Goal: Use online tool/utility: Utilize a website feature to perform a specific function

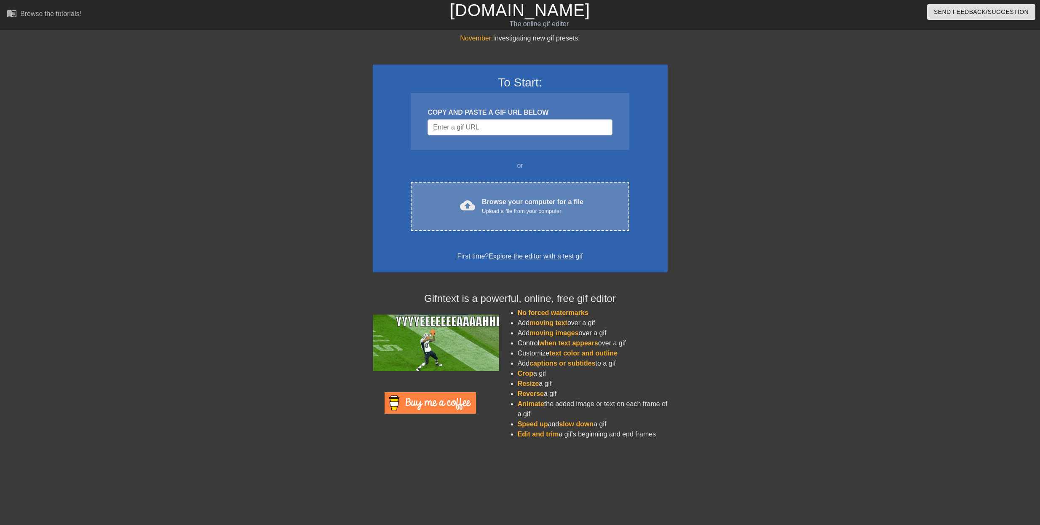
click at [533, 194] on div "cloud_upload Browse your computer for a file Upload a file from your computer C…" at bounding box center [520, 206] width 218 height 49
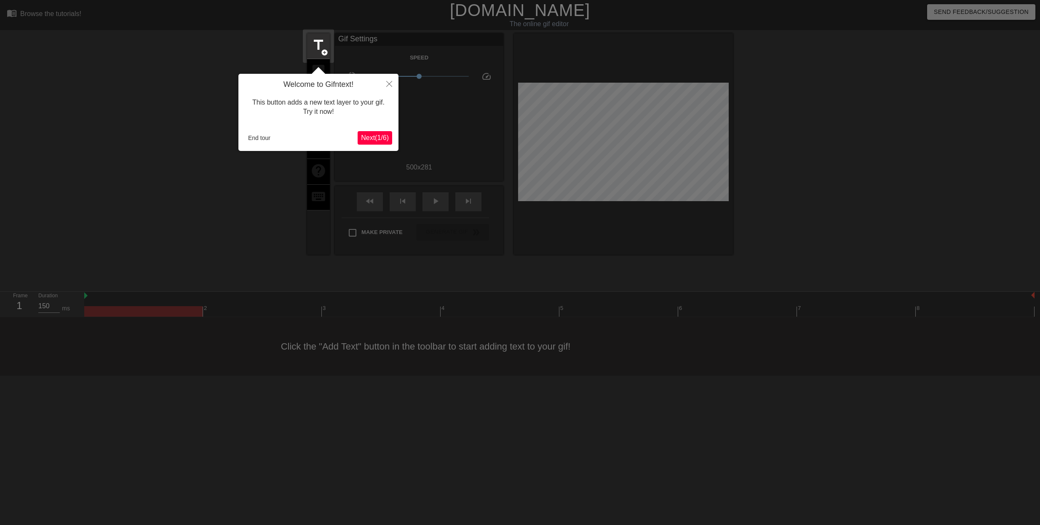
click at [370, 138] on span "Next ( 1 / 6 )" at bounding box center [375, 137] width 28 height 7
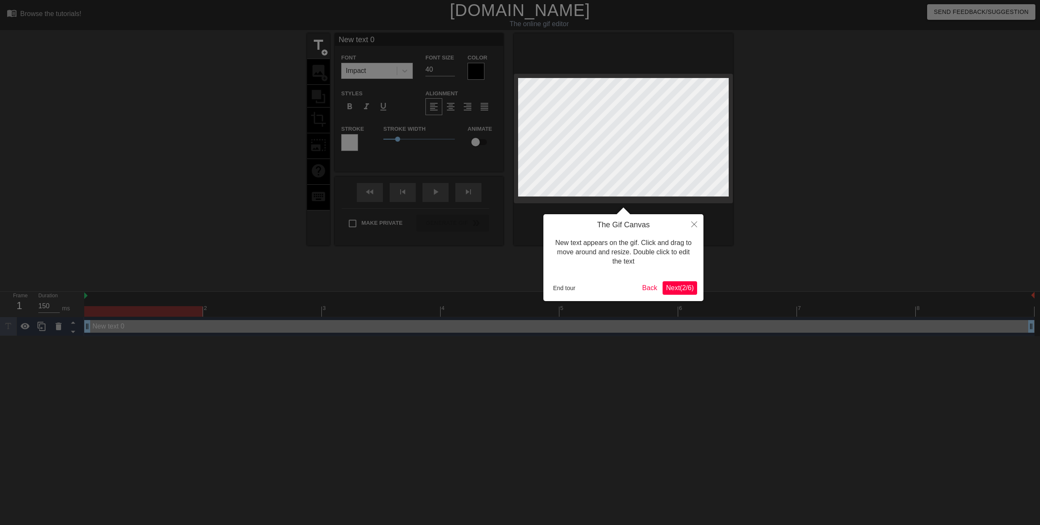
click at [675, 289] on span "Next ( 2 / 6 )" at bounding box center [680, 287] width 28 height 7
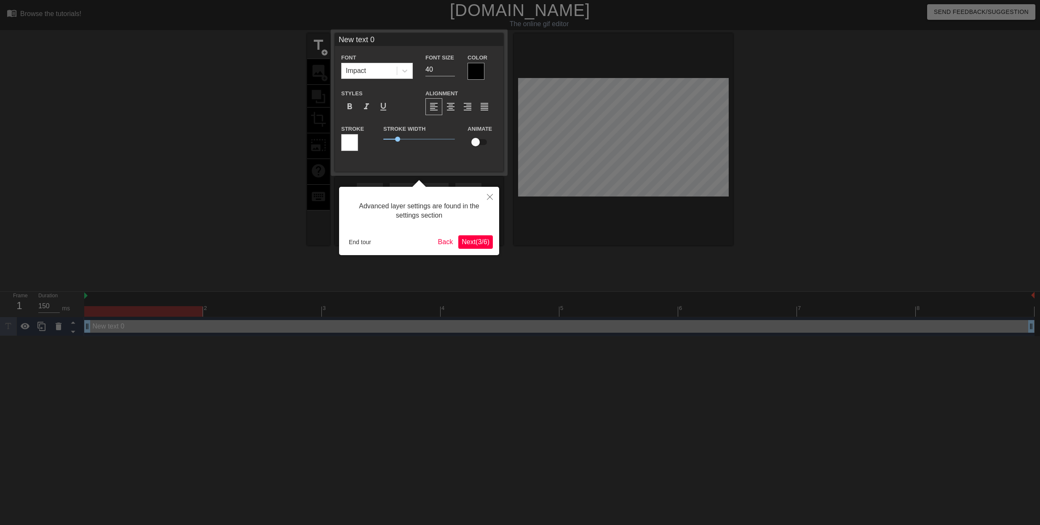
click at [477, 244] on span "Next ( 3 / 6 )" at bounding box center [476, 241] width 28 height 7
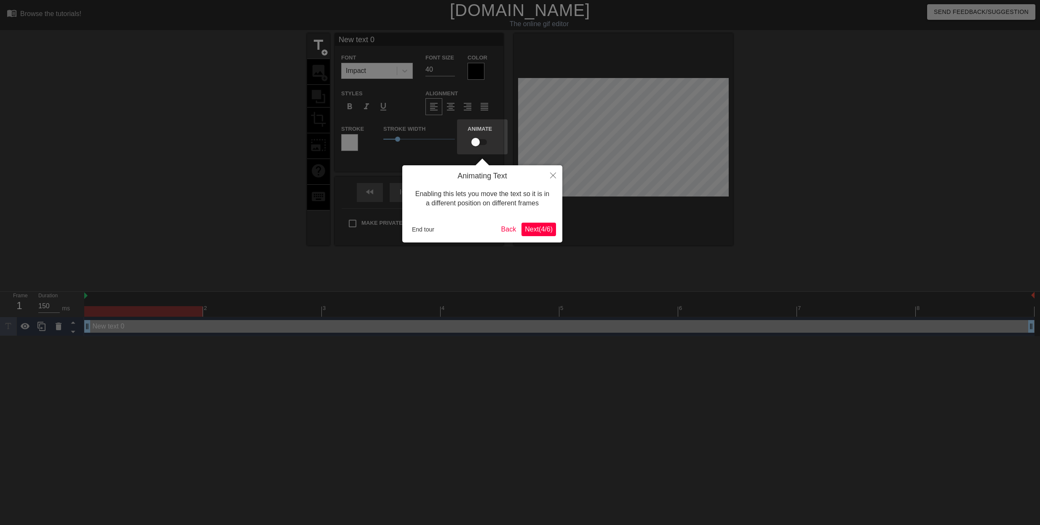
click at [536, 229] on span "Next ( 4 / 6 )" at bounding box center [539, 228] width 28 height 7
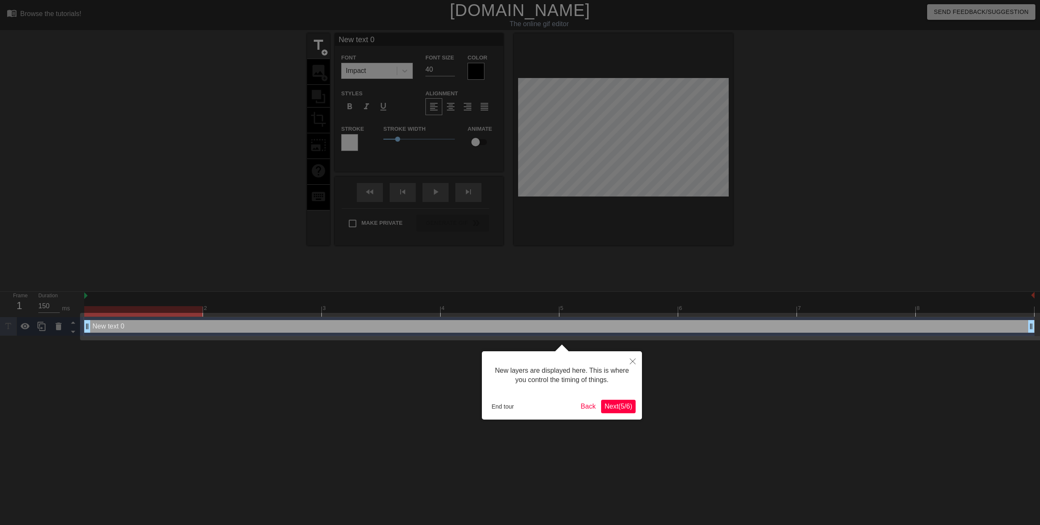
click at [622, 406] on span "Next ( 5 / 6 )" at bounding box center [619, 405] width 28 height 7
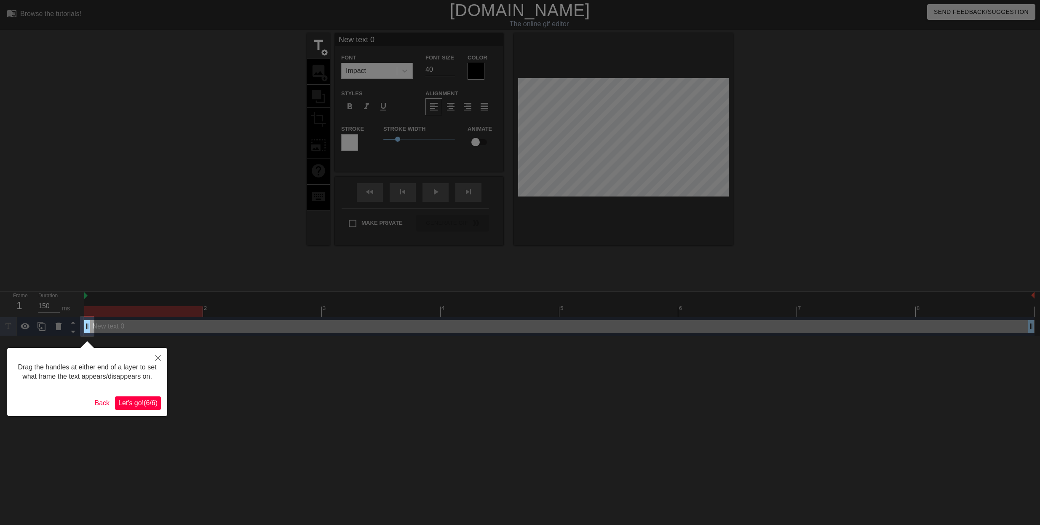
click at [147, 405] on span "Let's go! ( 6 / 6 )" at bounding box center [137, 402] width 39 height 7
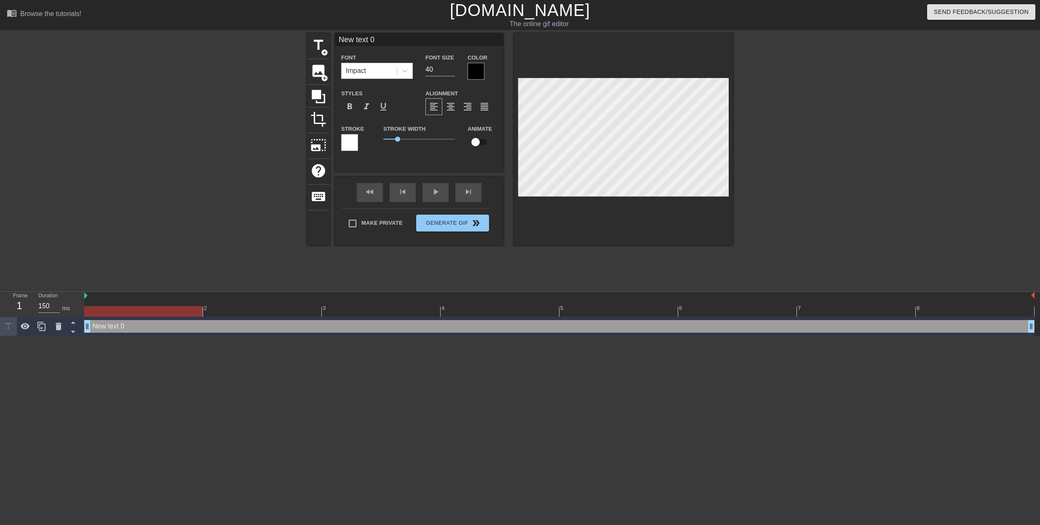
drag, startPoint x: 381, startPoint y: 40, endPoint x: 329, endPoint y: 42, distance: 52.7
click at [335, 39] on input "New text 0" at bounding box center [419, 39] width 169 height 13
type input "THE ONE AN ONLY GODDESS"
click at [451, 72] on input "39" at bounding box center [440, 69] width 29 height 13
click at [451, 72] on input "38" at bounding box center [440, 69] width 29 height 13
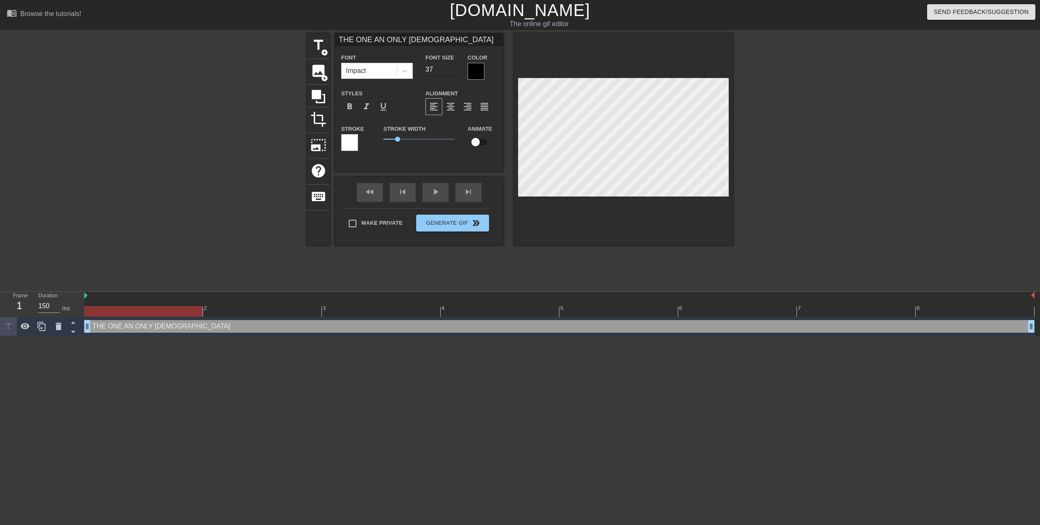
click at [451, 72] on input "37" at bounding box center [440, 69] width 29 height 13
click at [451, 72] on input "36" at bounding box center [440, 69] width 29 height 13
click at [451, 72] on input "35" at bounding box center [440, 69] width 29 height 13
click at [451, 73] on input "34" at bounding box center [440, 69] width 29 height 13
click at [451, 73] on input "33" at bounding box center [440, 69] width 29 height 13
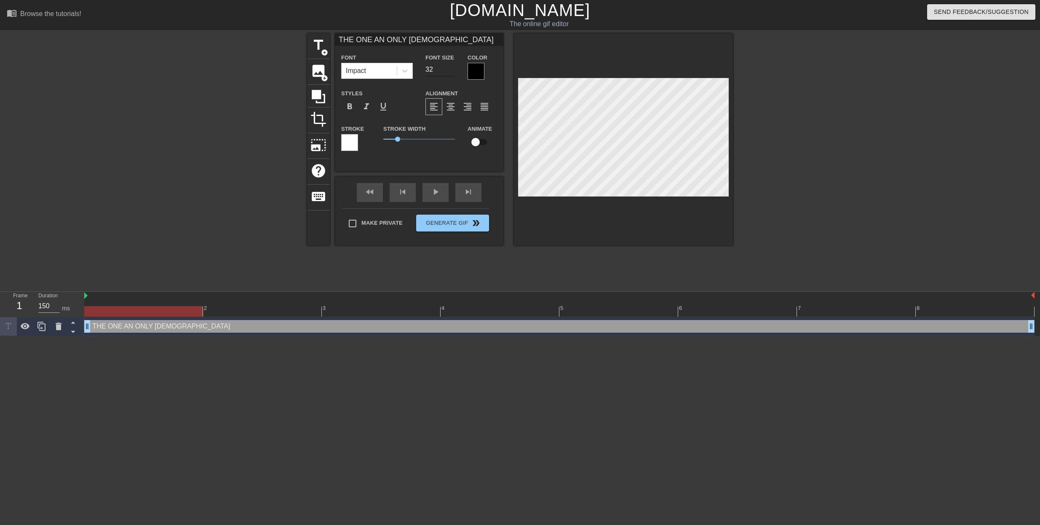
click at [450, 73] on input "32" at bounding box center [440, 69] width 29 height 13
type input "31"
click at [449, 73] on input "31" at bounding box center [440, 69] width 29 height 13
type input "THE ONE AN ONLY GODDESS"
click at [816, 159] on div at bounding box center [806, 159] width 126 height 253
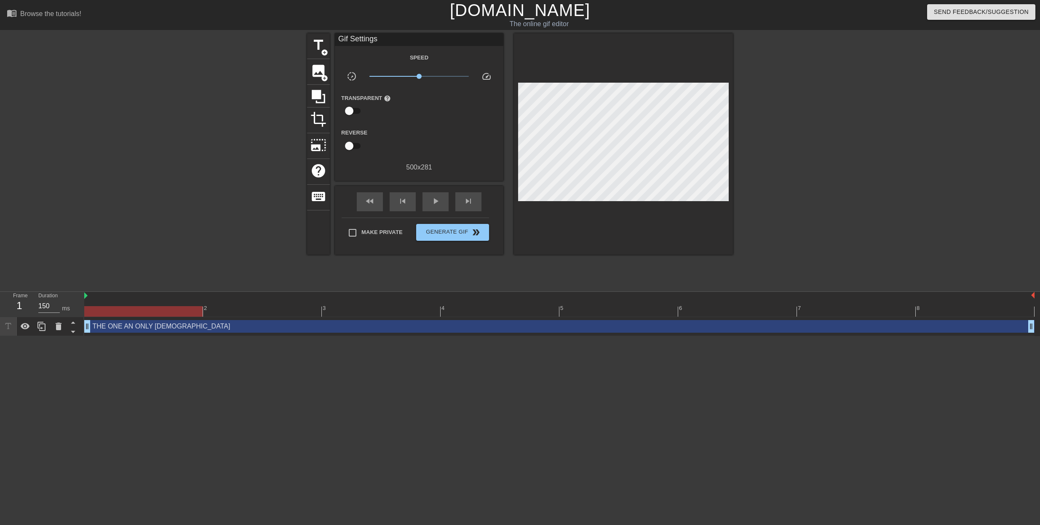
click at [351, 109] on input "checkbox" at bounding box center [349, 111] width 48 height 16
click at [357, 109] on input "checkbox" at bounding box center [357, 111] width 48 height 16
checkbox input "false"
click at [352, 143] on input "checkbox" at bounding box center [349, 146] width 48 height 16
click at [352, 143] on input "checkbox" at bounding box center [357, 146] width 48 height 16
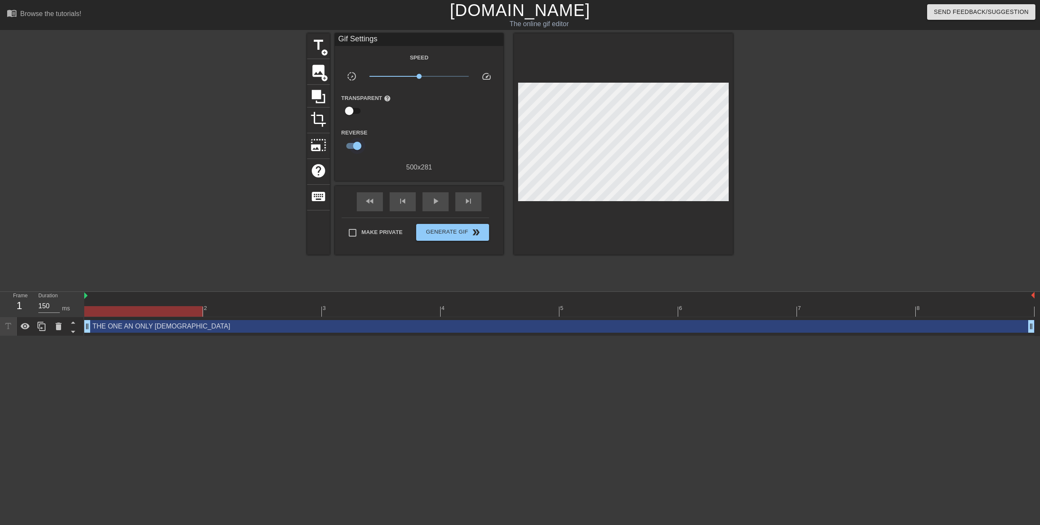
checkbox input "false"
click at [451, 231] on span "Generate Gif double_arrow" at bounding box center [453, 232] width 66 height 10
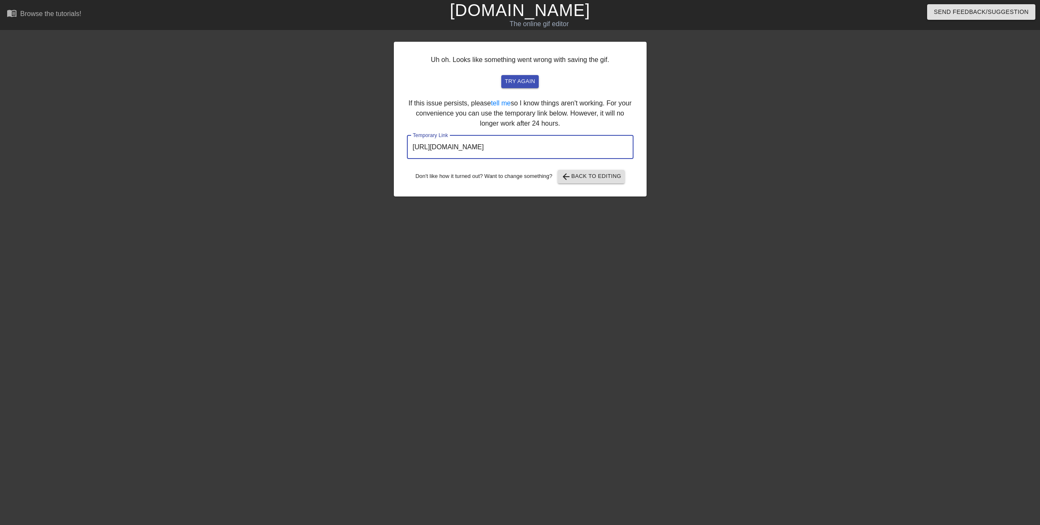
drag, startPoint x: 610, startPoint y: 143, endPoint x: 375, endPoint y: 143, distance: 234.7
click at [407, 142] on input "https://www.gifntext.com/temp_generations/hG8bUHXV.gif" at bounding box center [520, 147] width 227 height 24
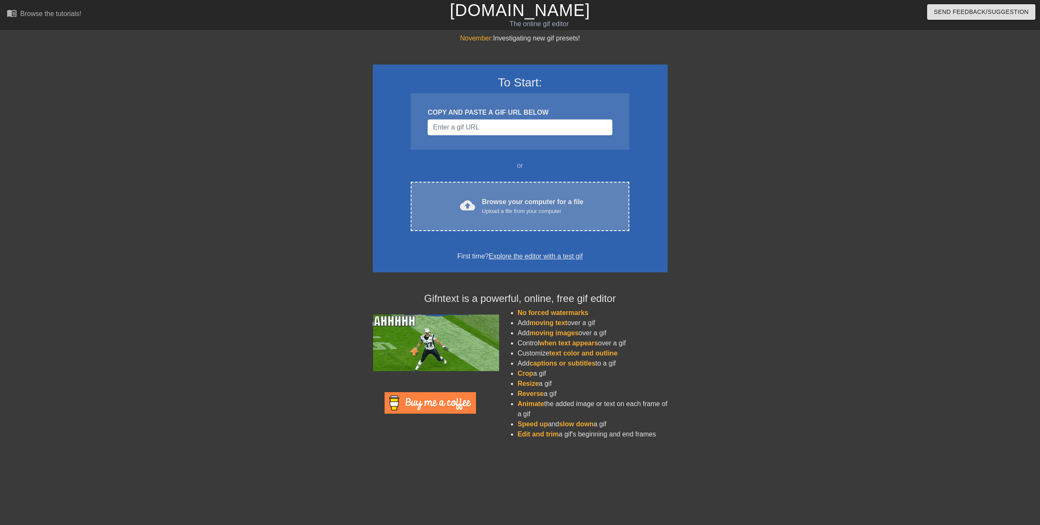
click at [498, 202] on div "Browse your computer for a file Upload a file from your computer" at bounding box center [533, 206] width 102 height 19
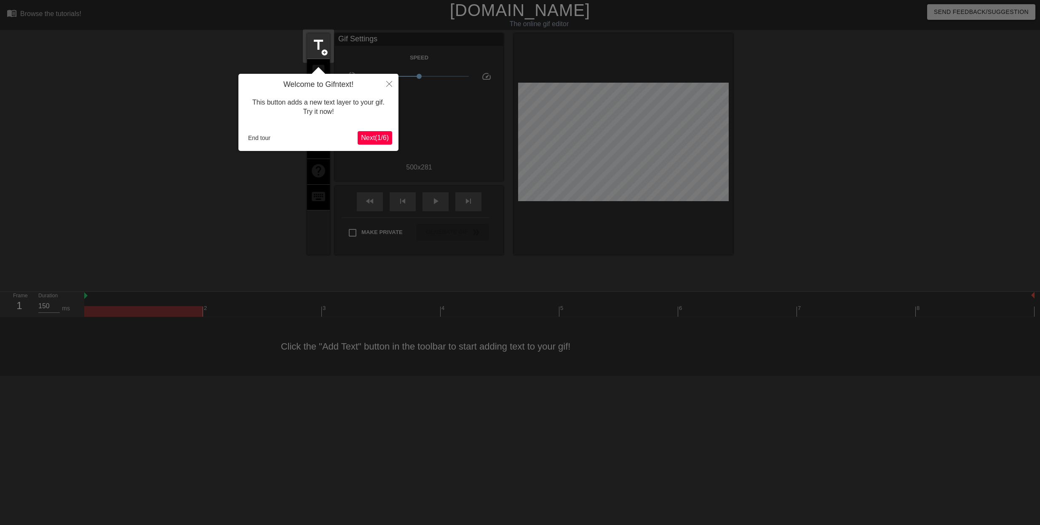
click at [375, 133] on button "Next ( 1 / 6 )" at bounding box center [375, 137] width 35 height 13
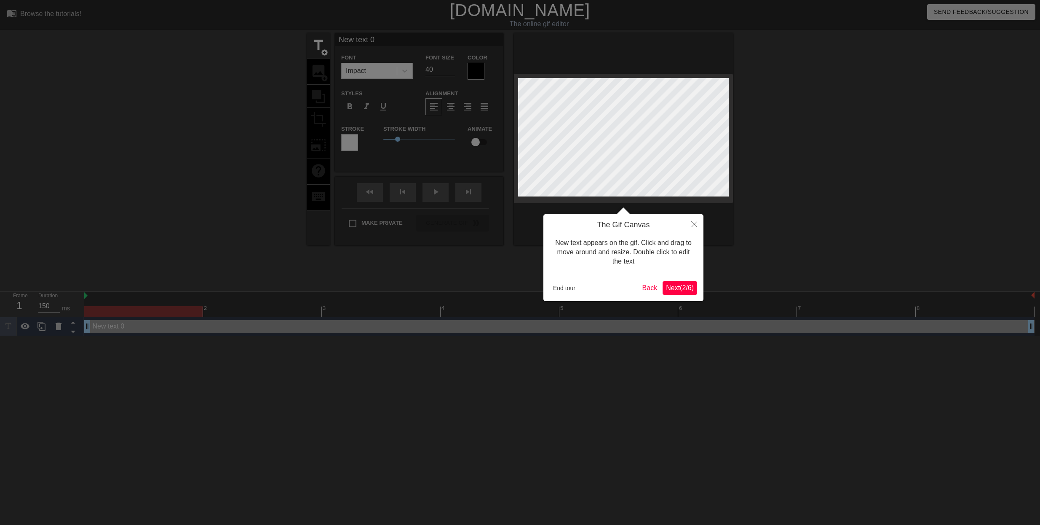
click at [677, 288] on span "Next ( 2 / 6 )" at bounding box center [680, 287] width 28 height 7
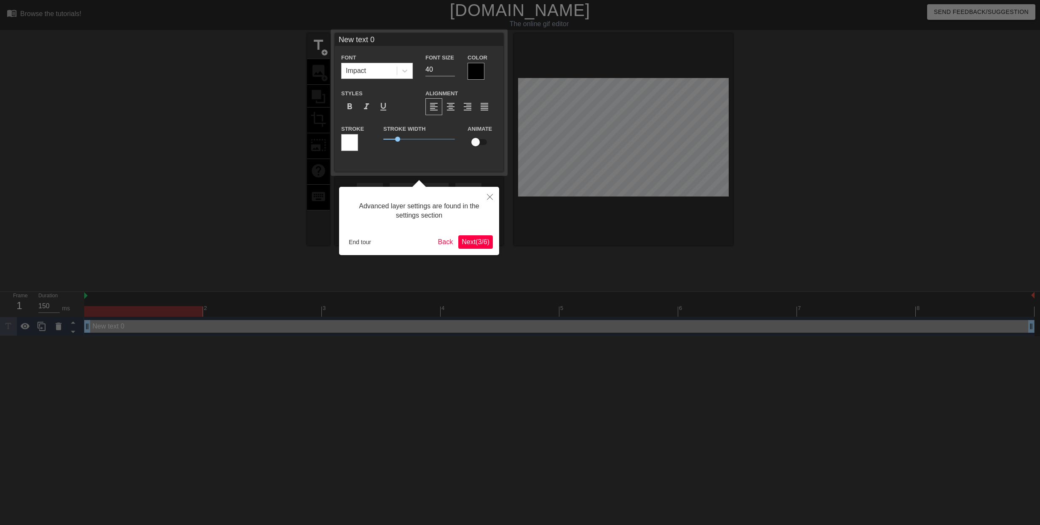
click at [480, 239] on span "Next ( 3 / 6 )" at bounding box center [476, 241] width 28 height 7
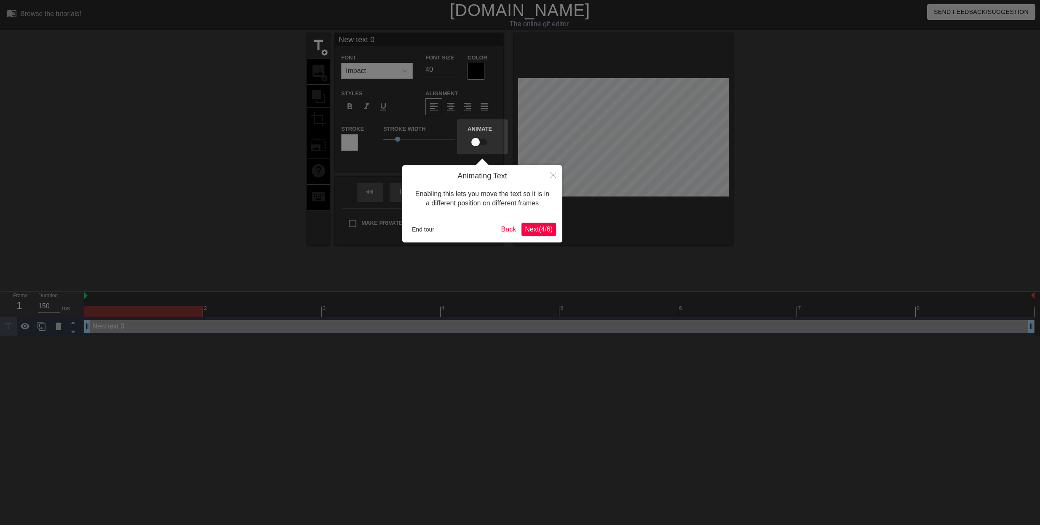
click at [541, 232] on span "Next ( 4 / 6 )" at bounding box center [539, 228] width 28 height 7
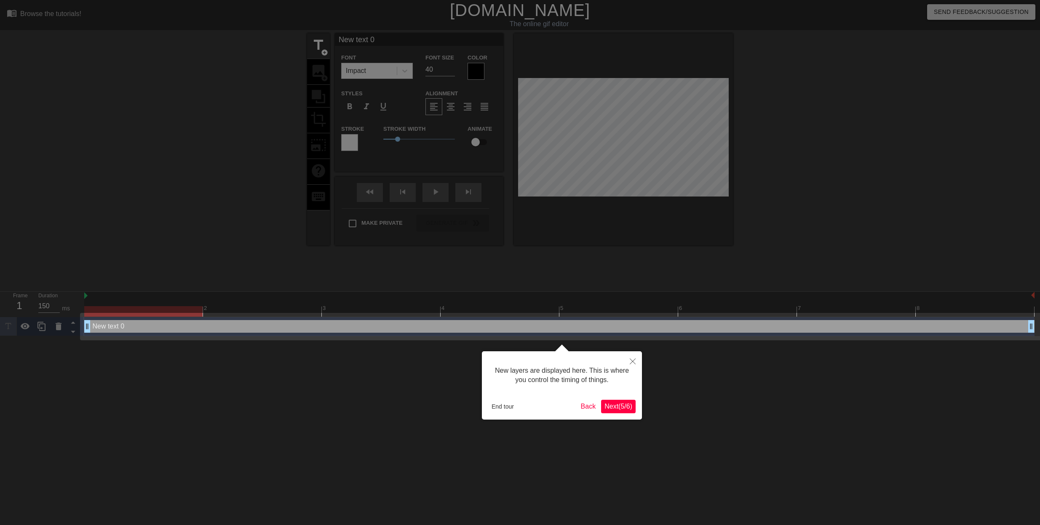
click at [630, 408] on span "Next ( 5 / 6 )" at bounding box center [619, 405] width 28 height 7
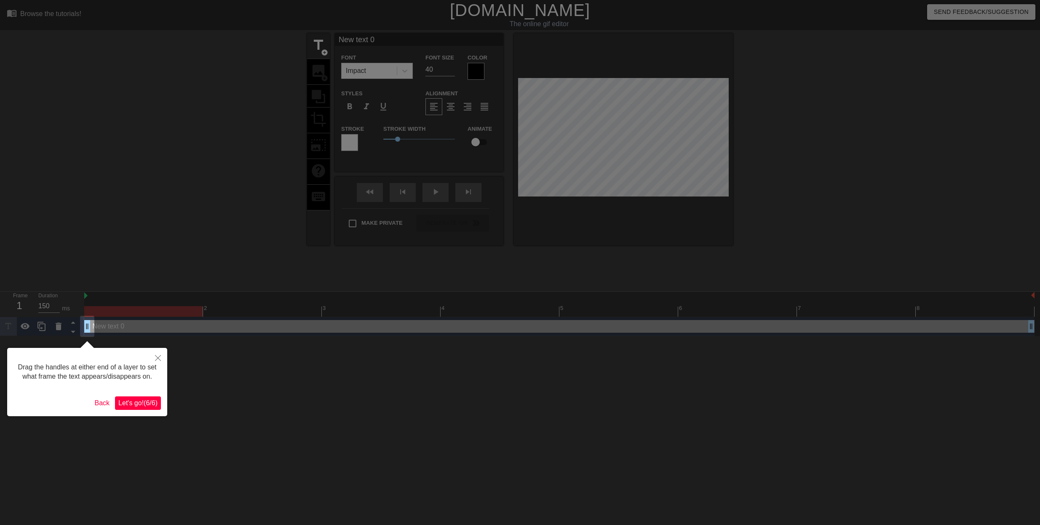
click at [140, 401] on span "Let's go! ( 6 / 6 )" at bounding box center [137, 402] width 39 height 7
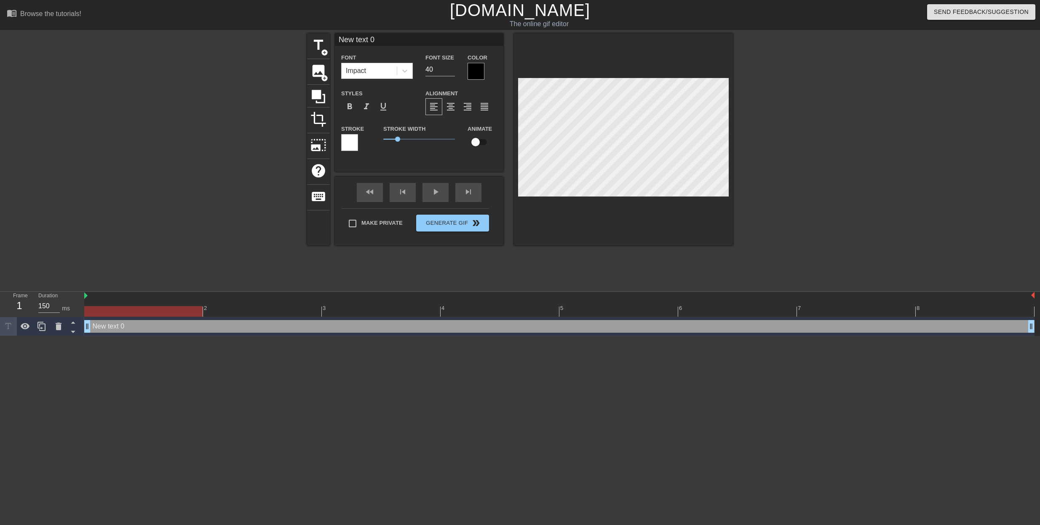
click at [385, 39] on input "New text 0" at bounding box center [419, 39] width 169 height 13
type input "N"
type input "The one and only [DEMOGRAPHIC_DATA]"
click at [452, 72] on input "39" at bounding box center [440, 69] width 29 height 13
click at [452, 72] on input "38" at bounding box center [440, 69] width 29 height 13
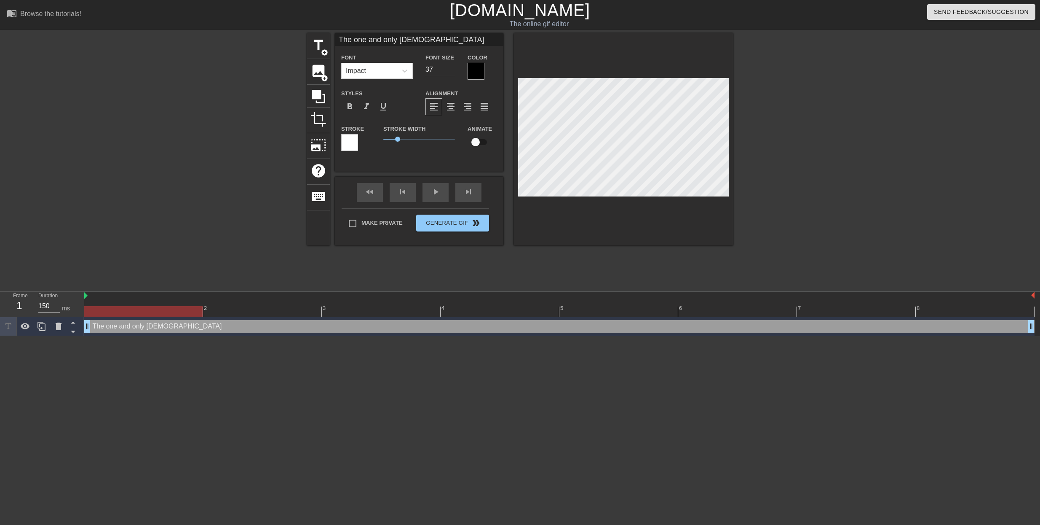
click at [452, 72] on input "37" at bounding box center [440, 69] width 29 height 13
click at [452, 72] on input "36" at bounding box center [440, 69] width 29 height 13
click at [452, 72] on input "35" at bounding box center [440, 69] width 29 height 13
click at [452, 72] on input "34" at bounding box center [440, 69] width 29 height 13
click at [452, 72] on input "33" at bounding box center [440, 69] width 29 height 13
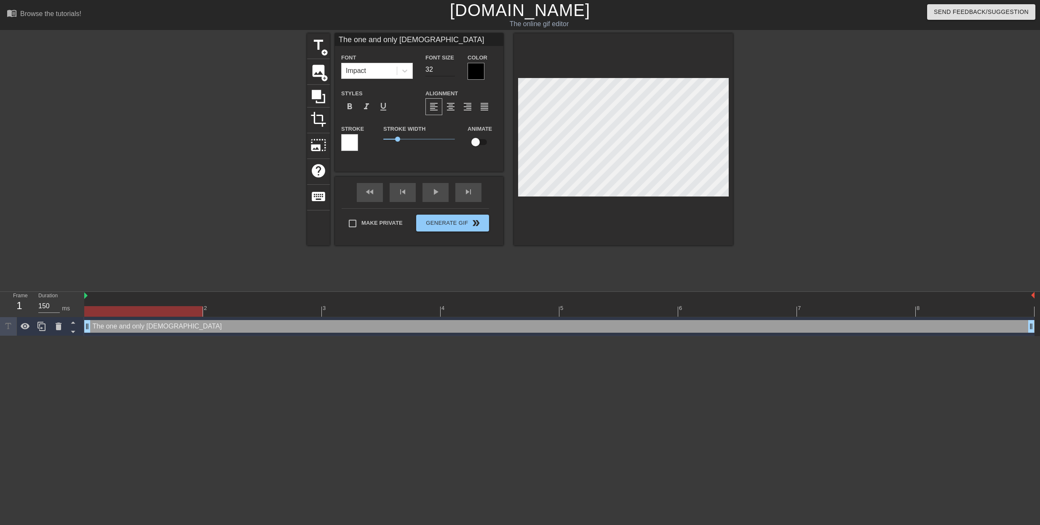
click at [451, 72] on input "32" at bounding box center [440, 69] width 29 height 13
click at [451, 72] on input "31" at bounding box center [440, 69] width 29 height 13
type input "30"
click at [450, 72] on input "30" at bounding box center [440, 69] width 29 height 13
type input "The one and only [DEMOGRAPHIC_DATA]"
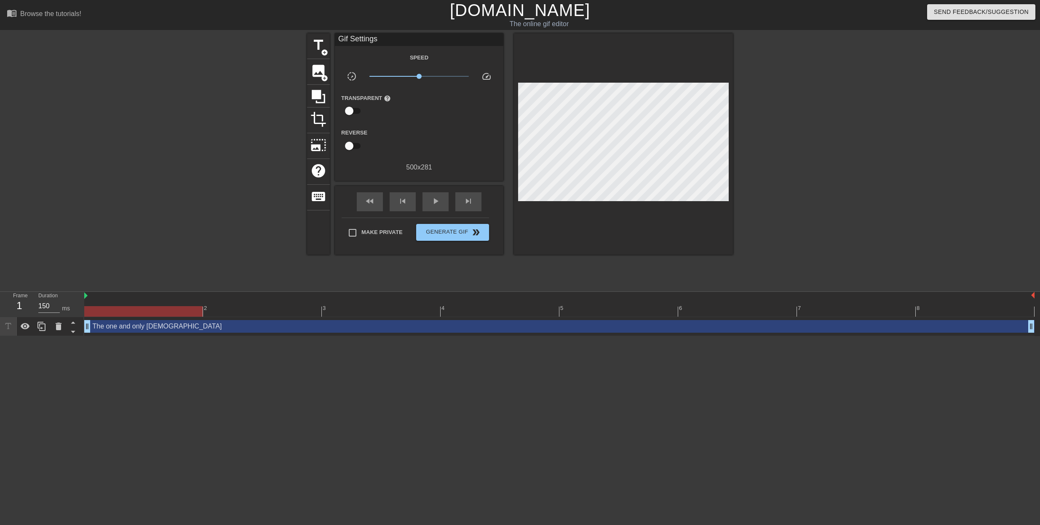
click at [822, 134] on div at bounding box center [806, 159] width 126 height 253
click at [442, 231] on span "Generate Gif double_arrow" at bounding box center [453, 232] width 66 height 10
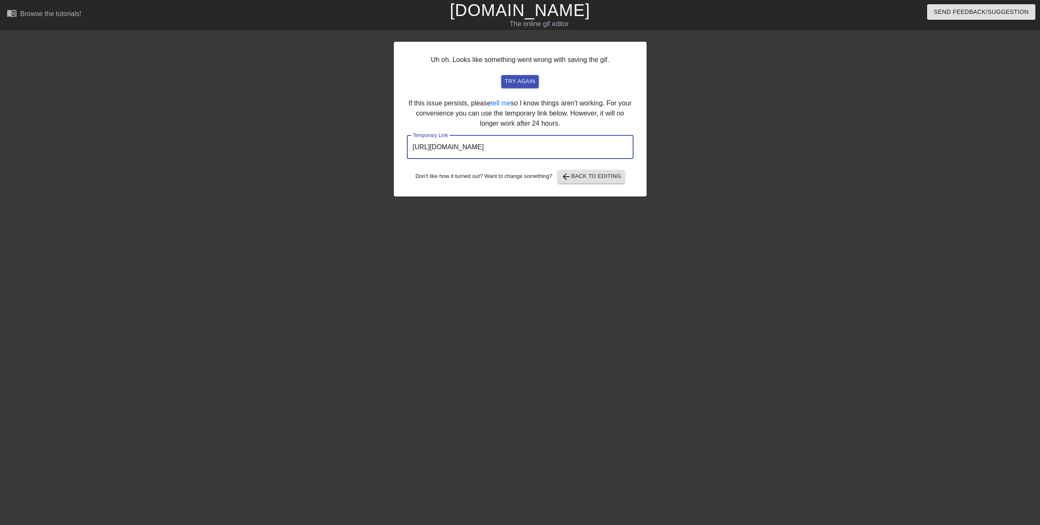
drag, startPoint x: 589, startPoint y: 147, endPoint x: 349, endPoint y: 157, distance: 240.4
click at [407, 157] on input "https://www.gifntext.com/temp_generations/Jnu3pASs.gif" at bounding box center [520, 147] width 227 height 24
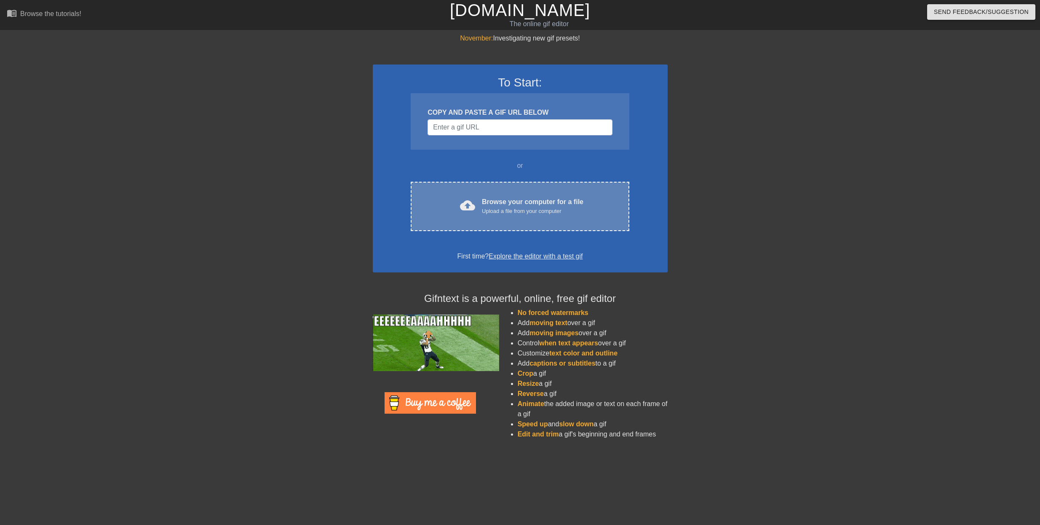
click at [525, 208] on div "Upload a file from your computer" at bounding box center [533, 211] width 102 height 8
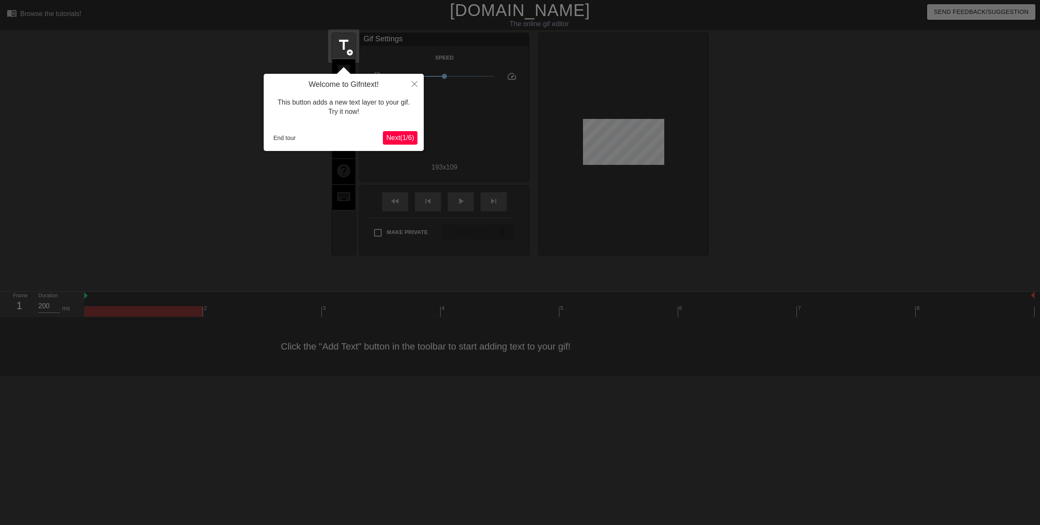
click at [390, 139] on span "Next ( 1 / 6 )" at bounding box center [400, 137] width 28 height 7
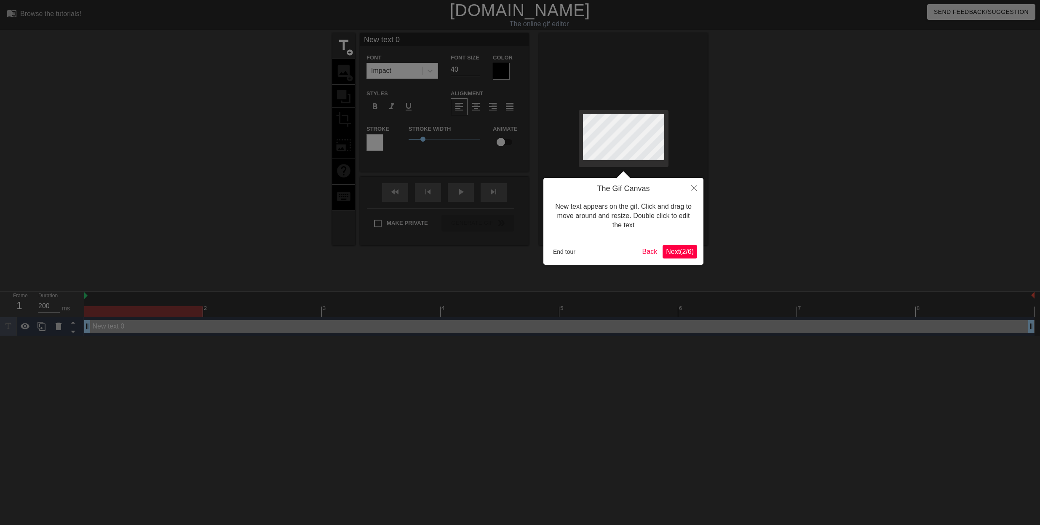
click at [678, 248] on span "Next ( 2 / 6 )" at bounding box center [680, 251] width 28 height 7
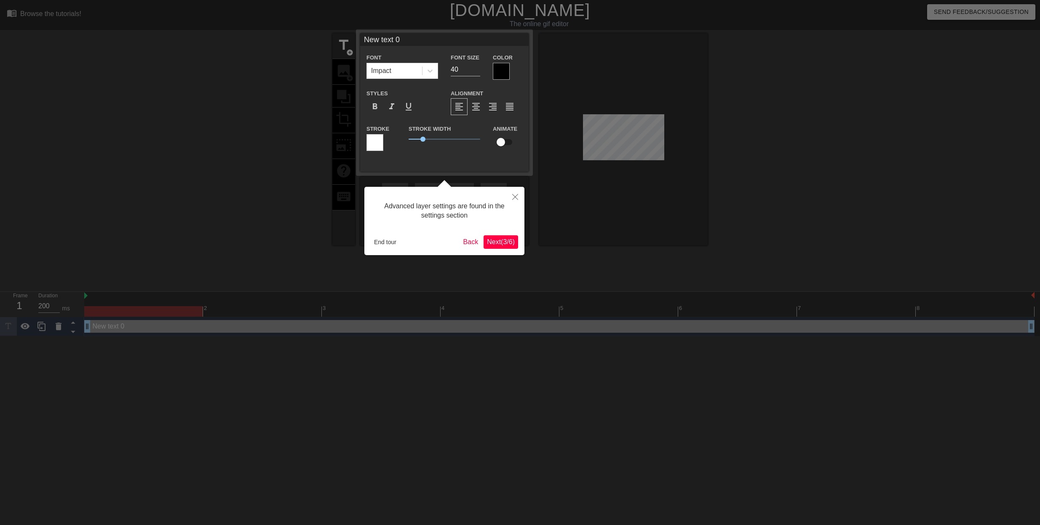
click at [496, 243] on span "Next ( 3 / 6 )" at bounding box center [501, 241] width 28 height 7
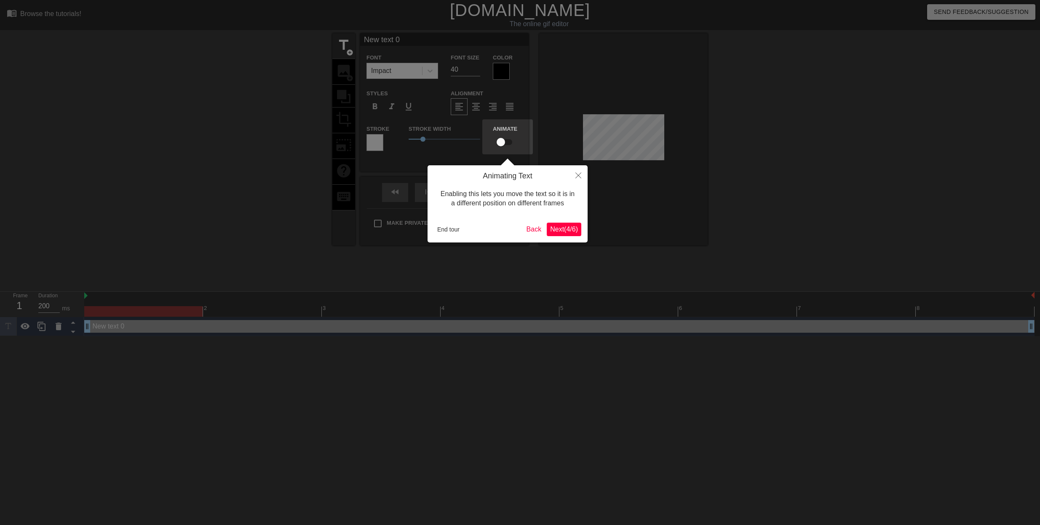
click at [565, 229] on span "Next ( 4 / 6 )" at bounding box center [564, 228] width 28 height 7
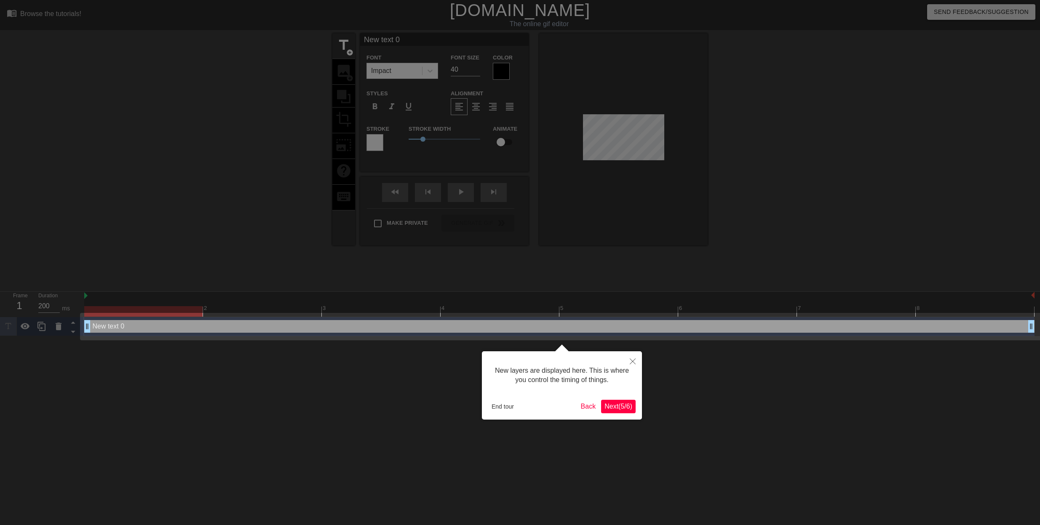
click at [622, 407] on span "Next ( 5 / 6 )" at bounding box center [619, 405] width 28 height 7
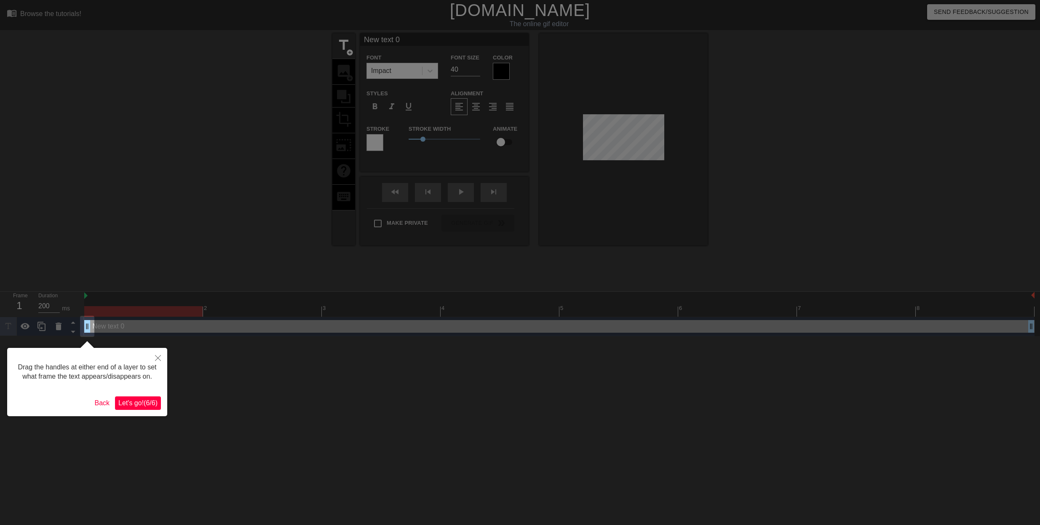
click at [148, 403] on span "Let's go! ( 6 / 6 )" at bounding box center [137, 402] width 39 height 7
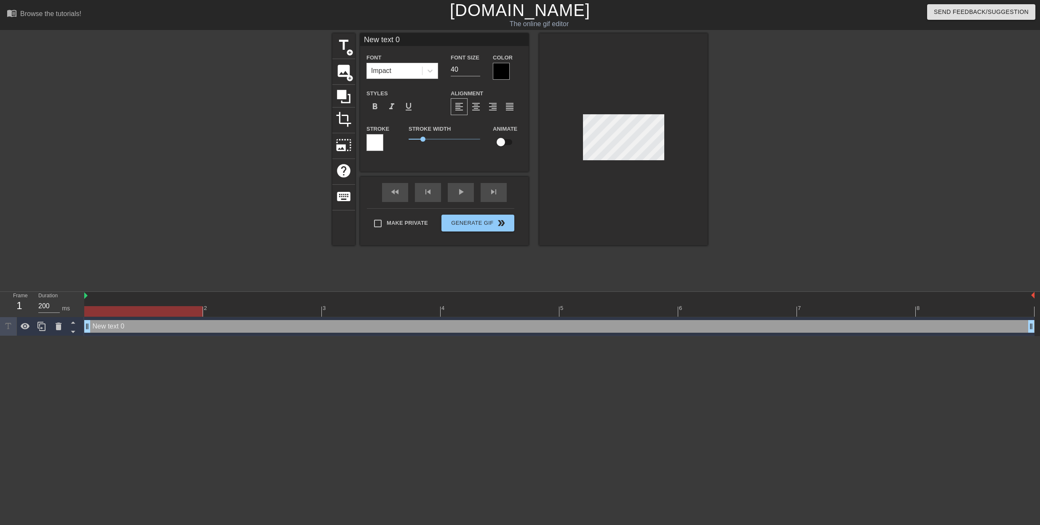
drag, startPoint x: 406, startPoint y: 42, endPoint x: 342, endPoint y: 41, distance: 64.1
click at [360, 41] on input "New text 0" at bounding box center [444, 39] width 169 height 13
type input "The one and only [DEMOGRAPHIC_DATA]"
click at [476, 72] on input "39" at bounding box center [465, 69] width 29 height 13
click at [476, 72] on input "38" at bounding box center [465, 69] width 29 height 13
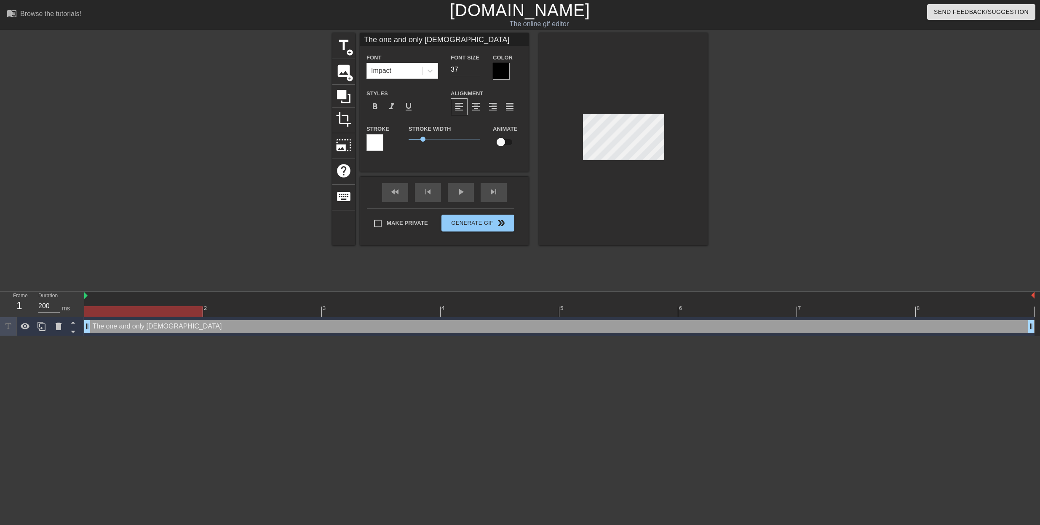
click at [476, 72] on input "37" at bounding box center [465, 69] width 29 height 13
click at [476, 72] on input "36" at bounding box center [465, 69] width 29 height 13
click at [476, 72] on input "35" at bounding box center [465, 69] width 29 height 13
click at [476, 72] on input "34" at bounding box center [465, 69] width 29 height 13
click at [476, 72] on input "33" at bounding box center [465, 69] width 29 height 13
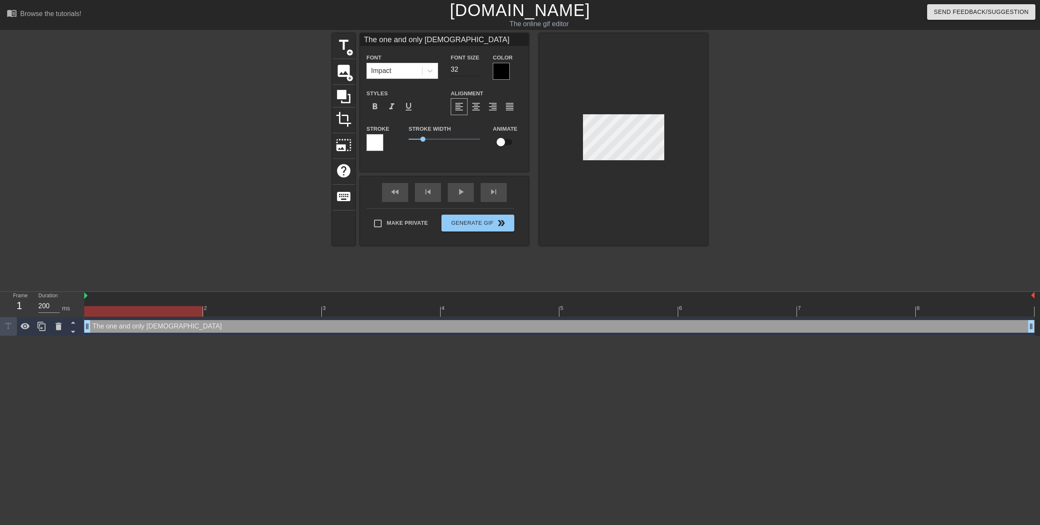
click at [476, 72] on input "32" at bounding box center [465, 69] width 29 height 13
click at [476, 72] on input "31" at bounding box center [465, 69] width 29 height 13
click at [476, 72] on input "30" at bounding box center [465, 69] width 29 height 13
click at [476, 72] on input "29" at bounding box center [465, 69] width 29 height 13
click at [476, 72] on input "28" at bounding box center [465, 69] width 29 height 13
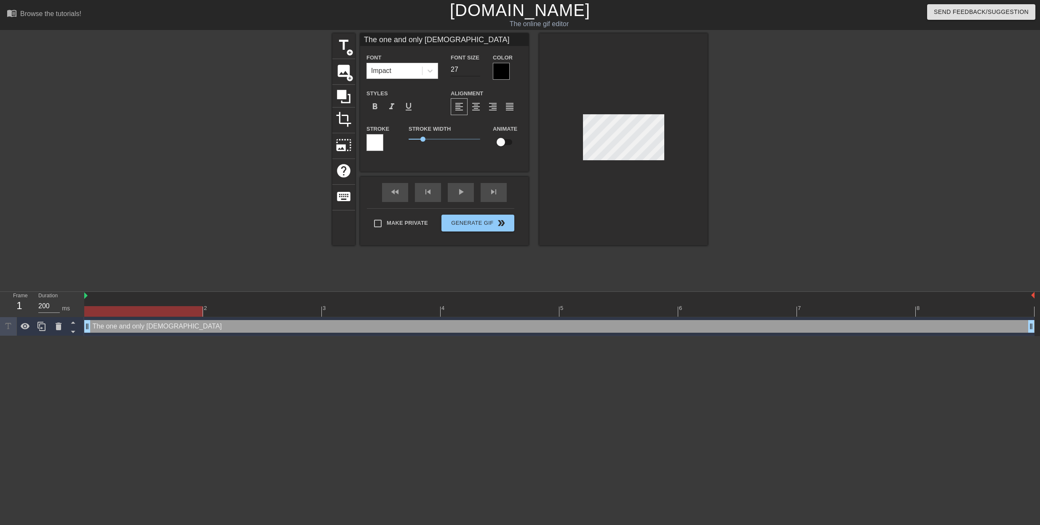
click at [476, 72] on input "27" at bounding box center [465, 69] width 29 height 13
click at [476, 72] on input "26" at bounding box center [465, 69] width 29 height 13
click at [476, 72] on input "25" at bounding box center [465, 69] width 29 height 13
click at [476, 72] on input "24" at bounding box center [465, 69] width 29 height 13
click at [476, 72] on input "23" at bounding box center [465, 69] width 29 height 13
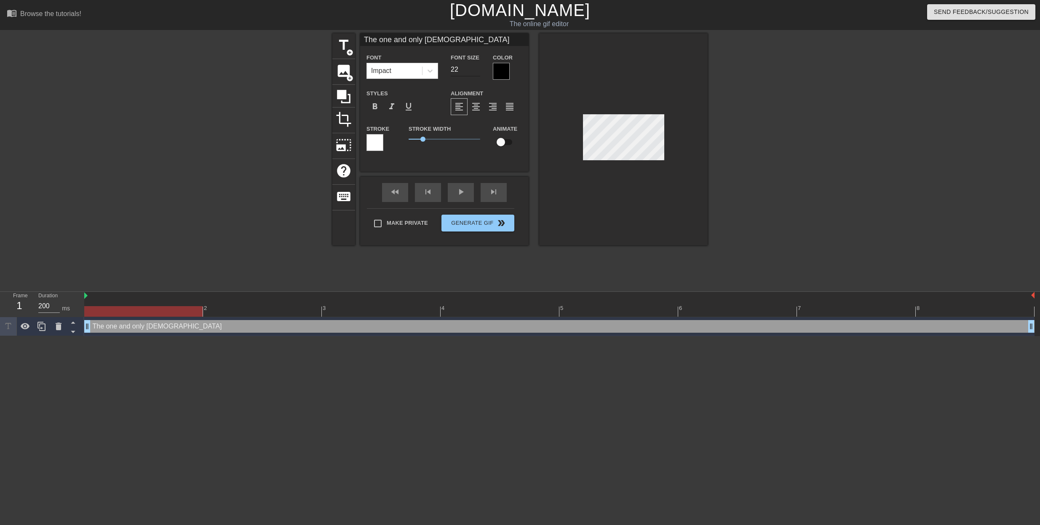
click at [476, 72] on input "22" at bounding box center [465, 69] width 29 height 13
click at [476, 72] on input "21" at bounding box center [465, 69] width 29 height 13
click at [476, 72] on input "20" at bounding box center [465, 69] width 29 height 13
click at [476, 72] on input "19" at bounding box center [465, 69] width 29 height 13
click at [476, 72] on input "18" at bounding box center [465, 69] width 29 height 13
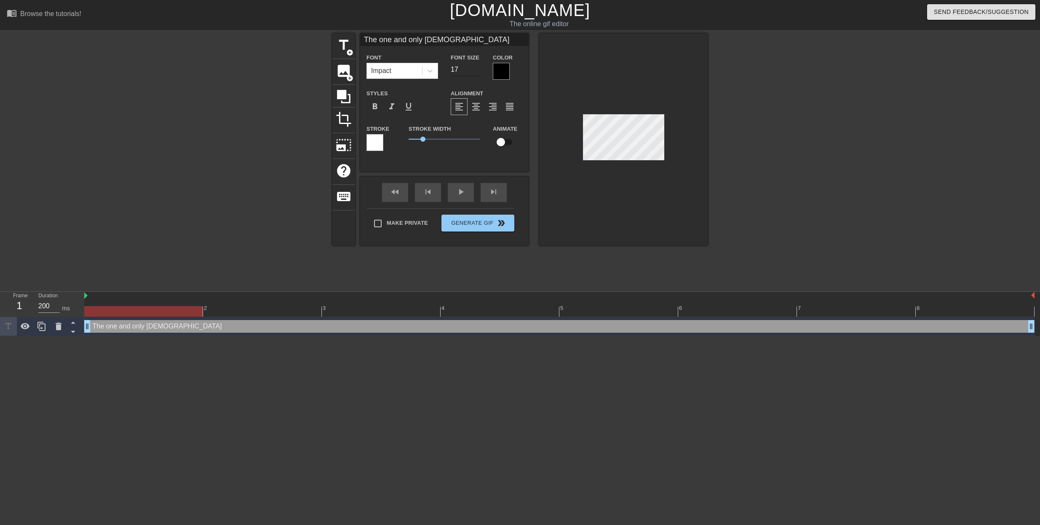
click at [476, 72] on input "17" at bounding box center [465, 69] width 29 height 13
type input "16"
click at [476, 72] on input "16" at bounding box center [465, 69] width 29 height 13
type input "The one and only Goddess"
click at [733, 152] on div at bounding box center [781, 159] width 126 height 253
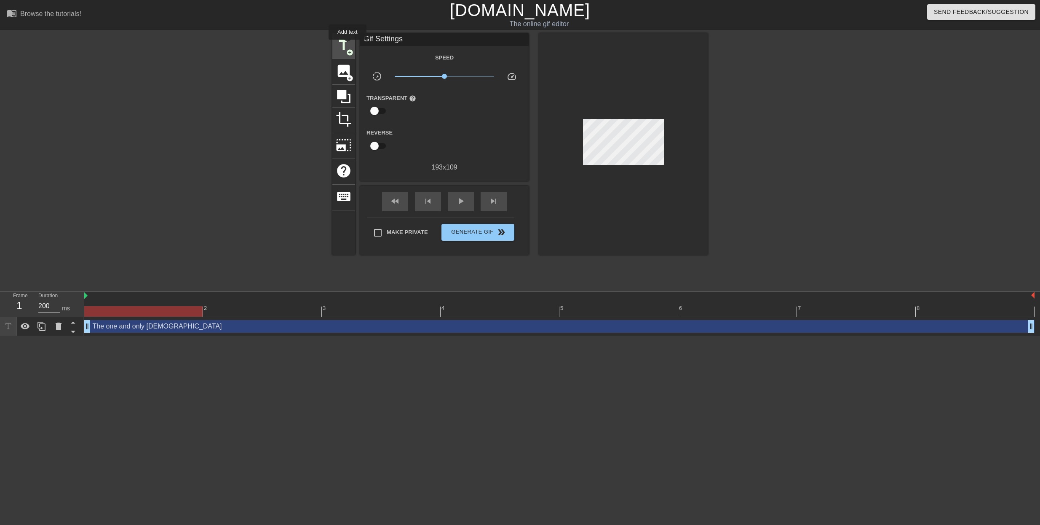
click at [347, 46] on span "title" at bounding box center [344, 45] width 16 height 16
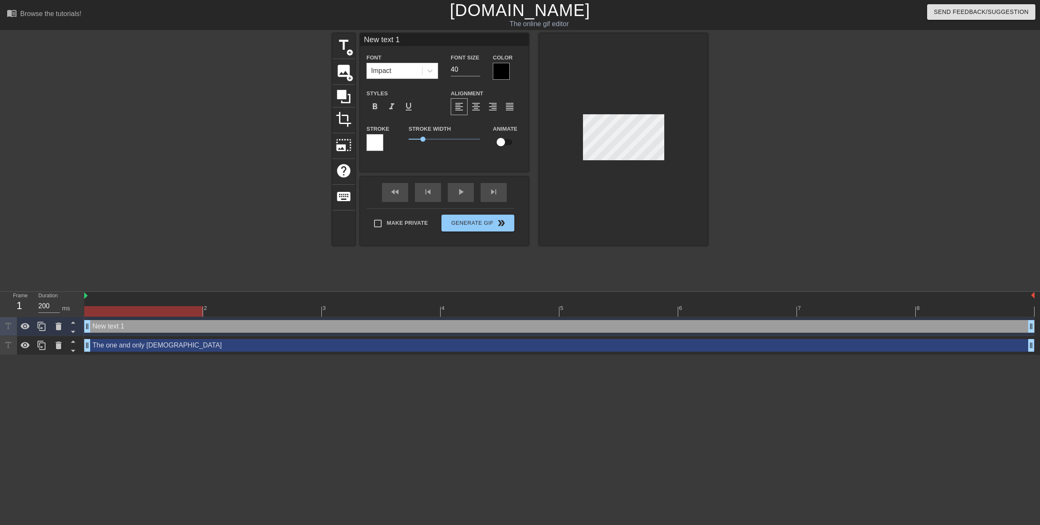
click at [935, 190] on div "title add_circle image add_circle crop photo_size_select_large help keyboard Ne…" at bounding box center [520, 159] width 1040 height 253
click at [59, 327] on icon at bounding box center [59, 326] width 6 height 8
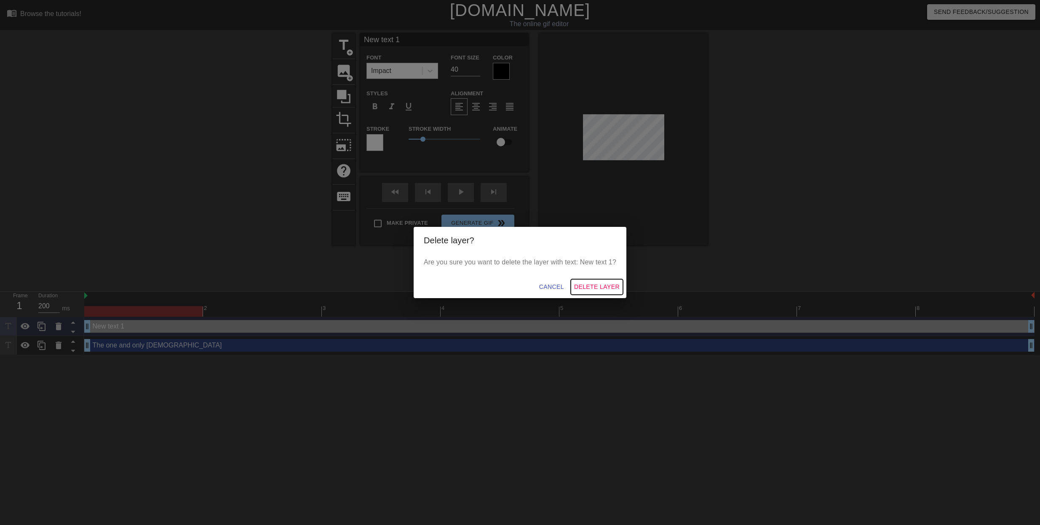
click at [600, 287] on span "Delete Layer" at bounding box center [597, 286] width 46 height 11
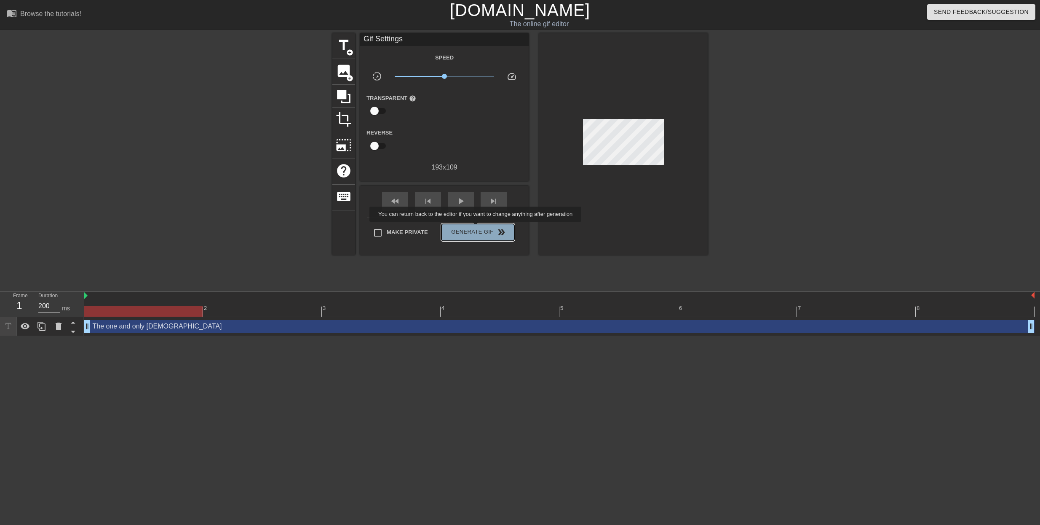
click at [477, 228] on span "Generate Gif double_arrow" at bounding box center [478, 232] width 66 height 10
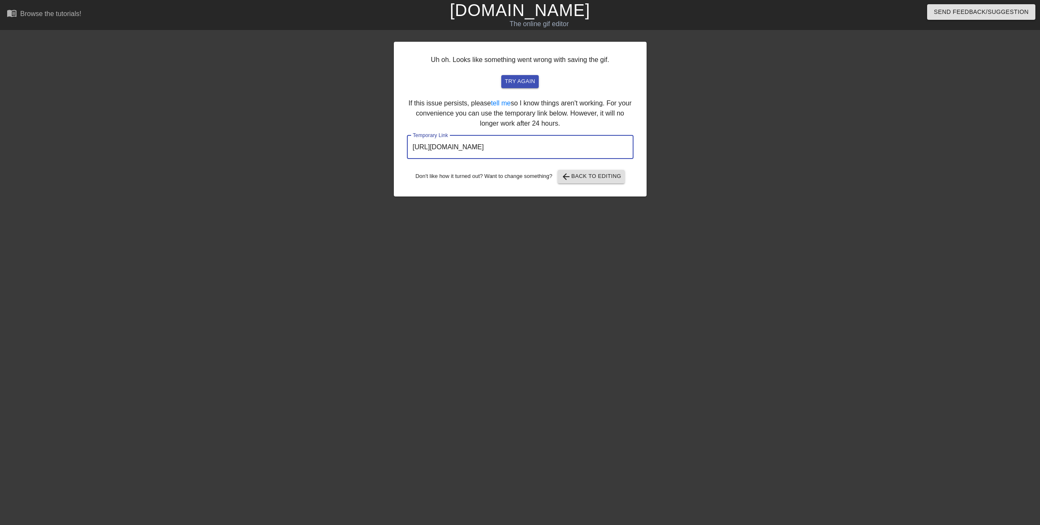
drag, startPoint x: 592, startPoint y: 149, endPoint x: 301, endPoint y: 142, distance: 291.2
click at [407, 142] on input "https://www.gifntext.com/temp_generations/Ik63UQhL.gif" at bounding box center [520, 147] width 227 height 24
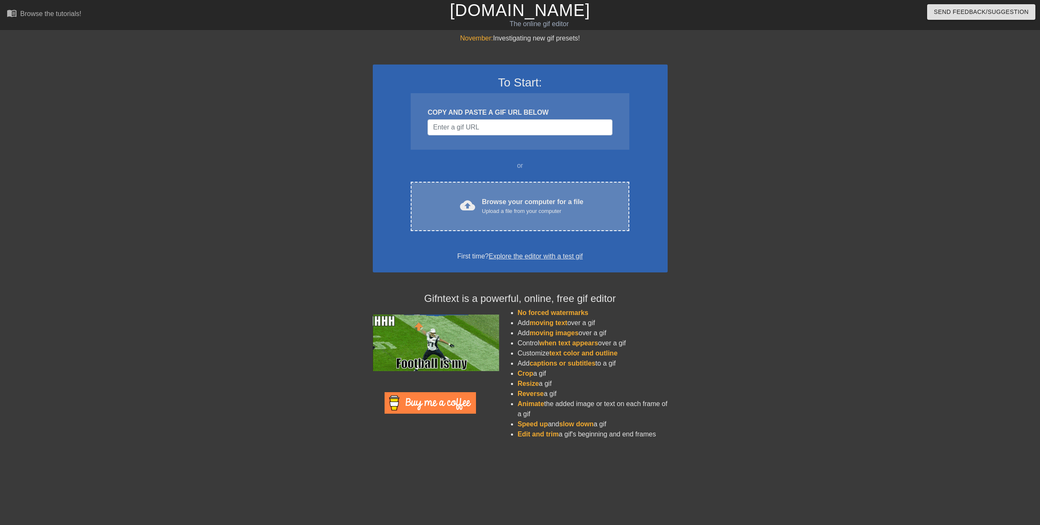
click at [546, 206] on div "Browse your computer for a file Upload a file from your computer" at bounding box center [533, 206] width 102 height 19
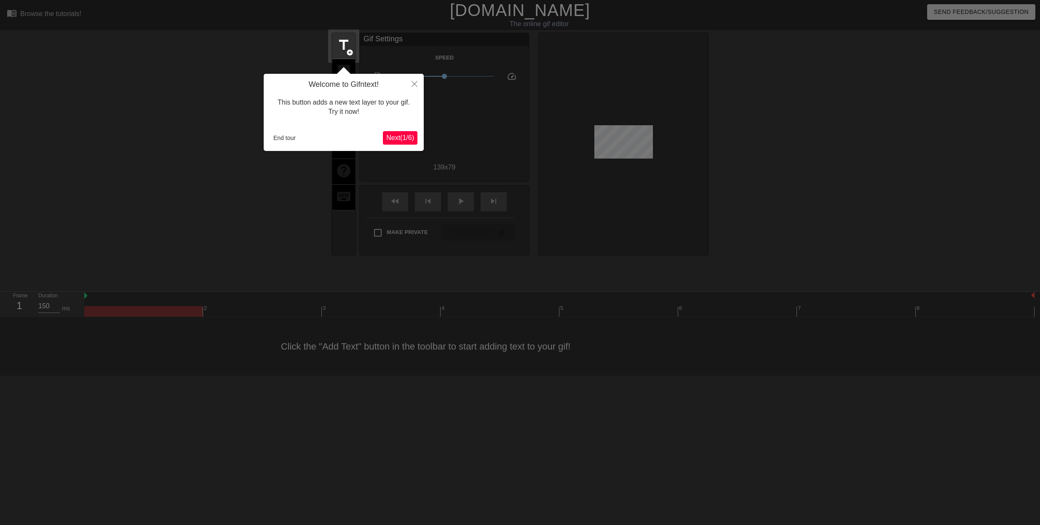
click at [410, 136] on span "Next ( 1 / 6 )" at bounding box center [400, 137] width 28 height 7
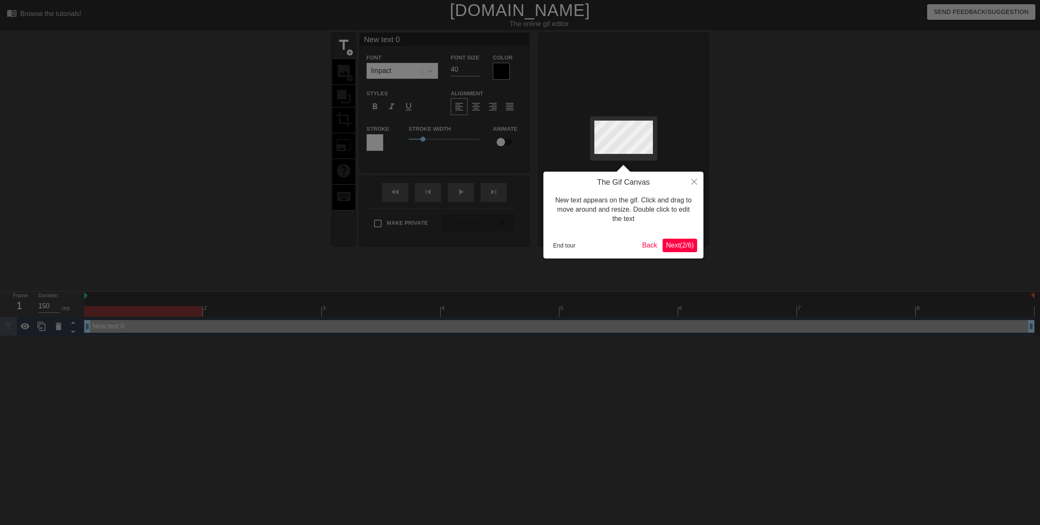
click at [677, 243] on span "Next ( 2 / 6 )" at bounding box center [680, 244] width 28 height 7
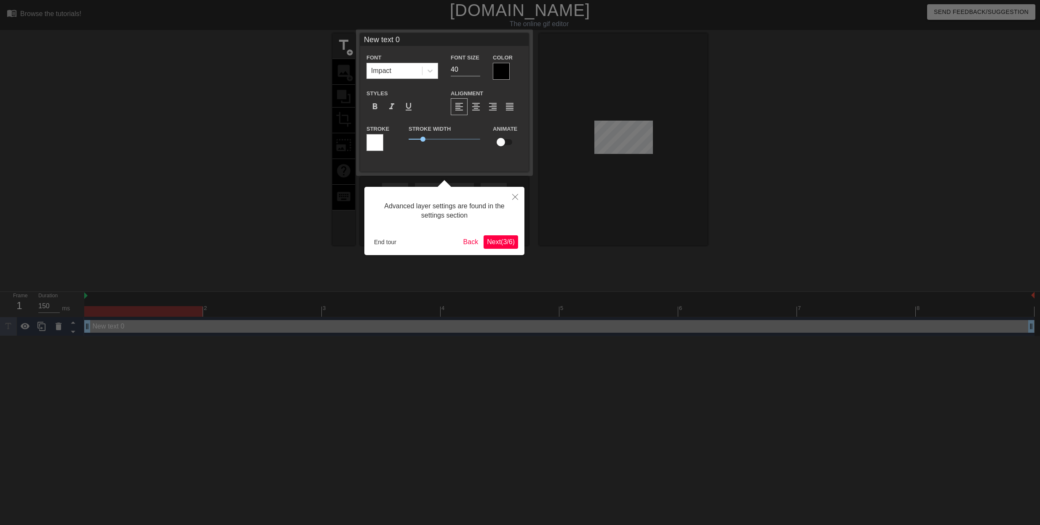
click at [497, 240] on span "Next ( 3 / 6 )" at bounding box center [501, 241] width 28 height 7
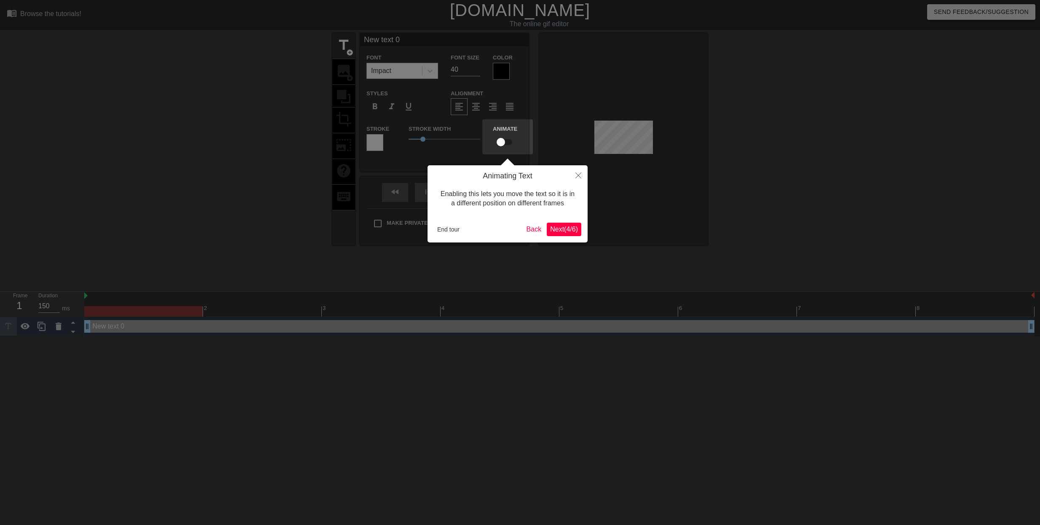
click at [558, 228] on span "Next ( 4 / 6 )" at bounding box center [564, 228] width 28 height 7
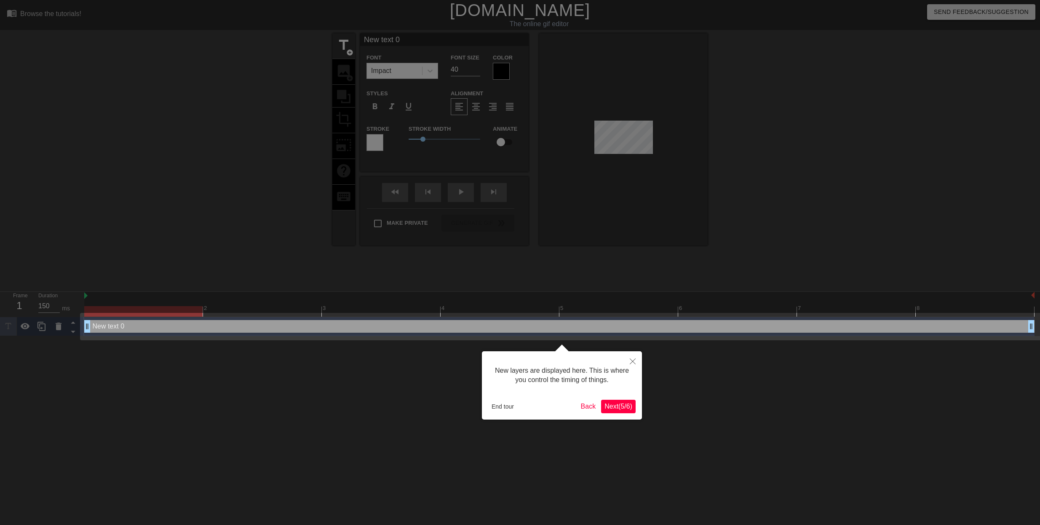
click at [613, 404] on span "Next ( 5 / 6 )" at bounding box center [619, 405] width 28 height 7
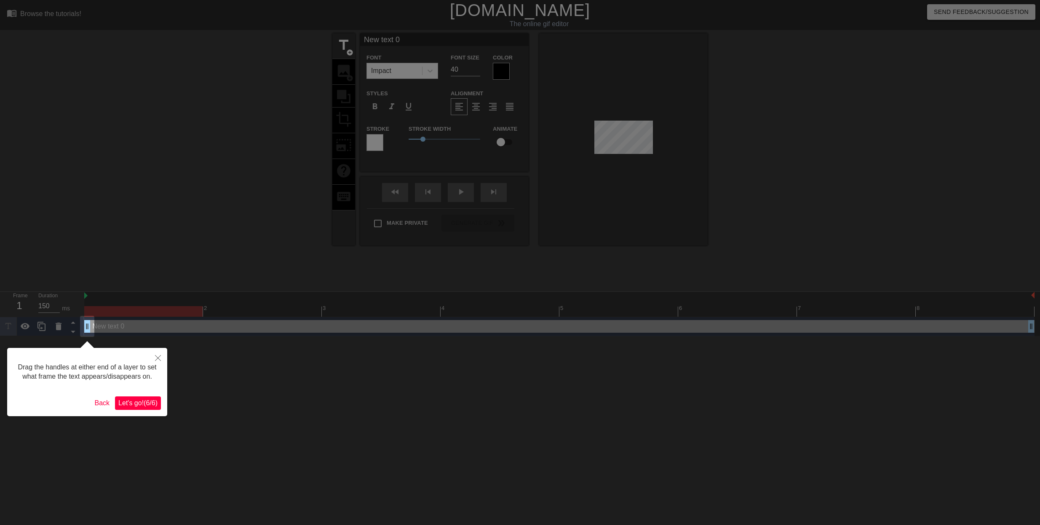
click at [146, 401] on span "Let's go! ( 6 / 6 )" at bounding box center [137, 402] width 39 height 7
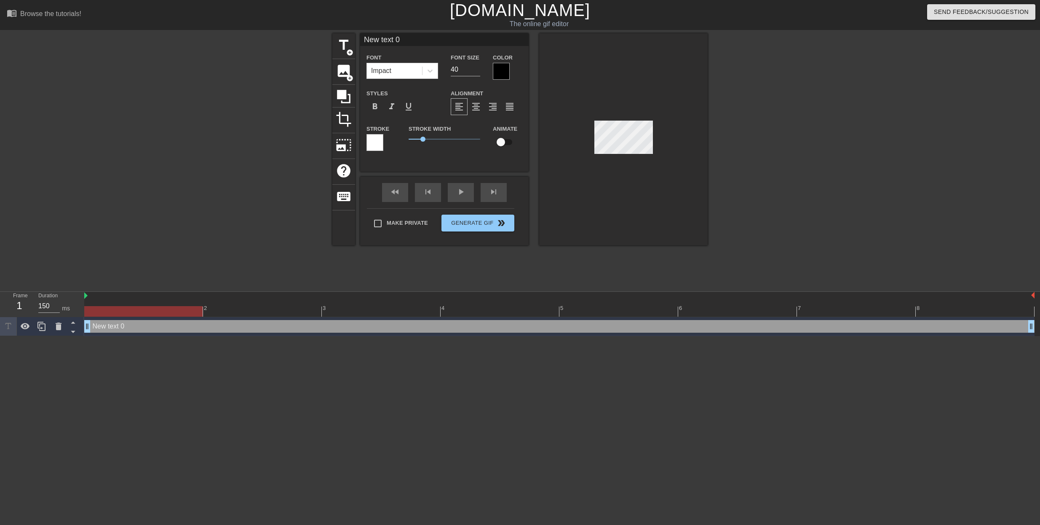
drag, startPoint x: 417, startPoint y: 39, endPoint x: 340, endPoint y: 37, distance: 76.7
click at [360, 37] on input "New text 0" at bounding box center [444, 39] width 169 height 13
type input "The one and only [DEMOGRAPHIC_DATA]"
click at [474, 71] on input "27" at bounding box center [465, 69] width 29 height 13
type input "12"
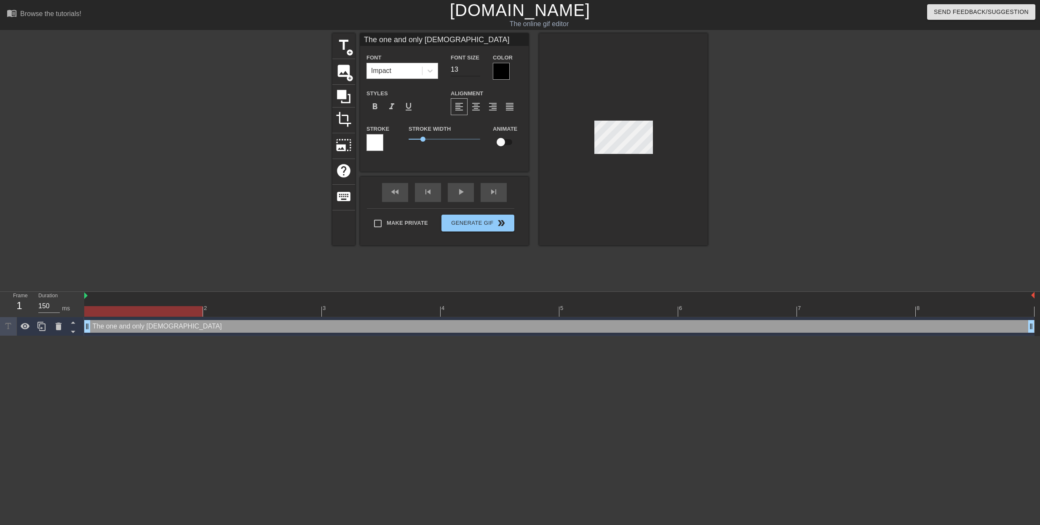
click at [474, 71] on input "12" at bounding box center [465, 69] width 29 height 13
type input "The one and only [DEMOGRAPHIC_DATA]"
click at [478, 71] on input "11" at bounding box center [465, 69] width 29 height 13
type input "10"
click at [478, 71] on input "10" at bounding box center [465, 69] width 29 height 13
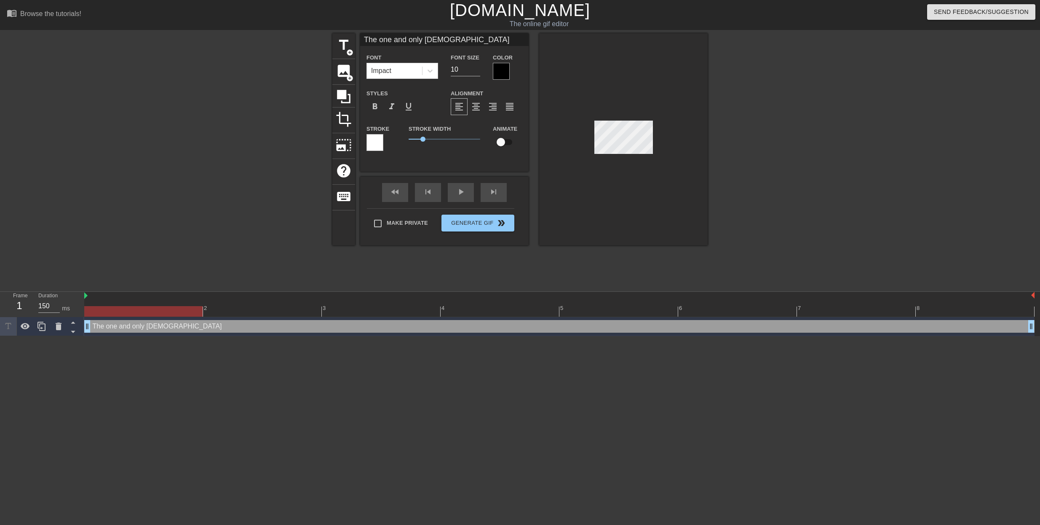
click at [672, 175] on div at bounding box center [623, 139] width 169 height 212
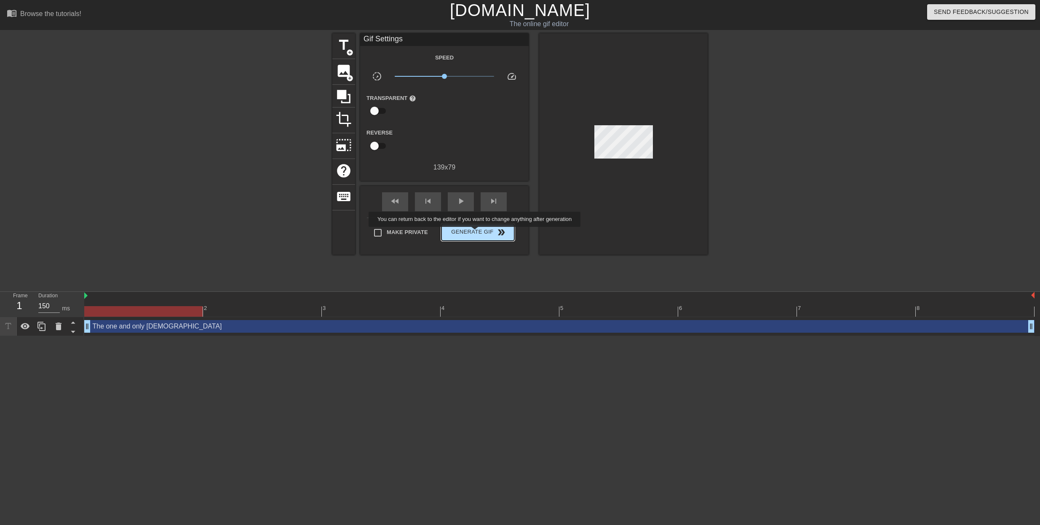
click at [476, 233] on span "Generate Gif double_arrow" at bounding box center [478, 232] width 66 height 10
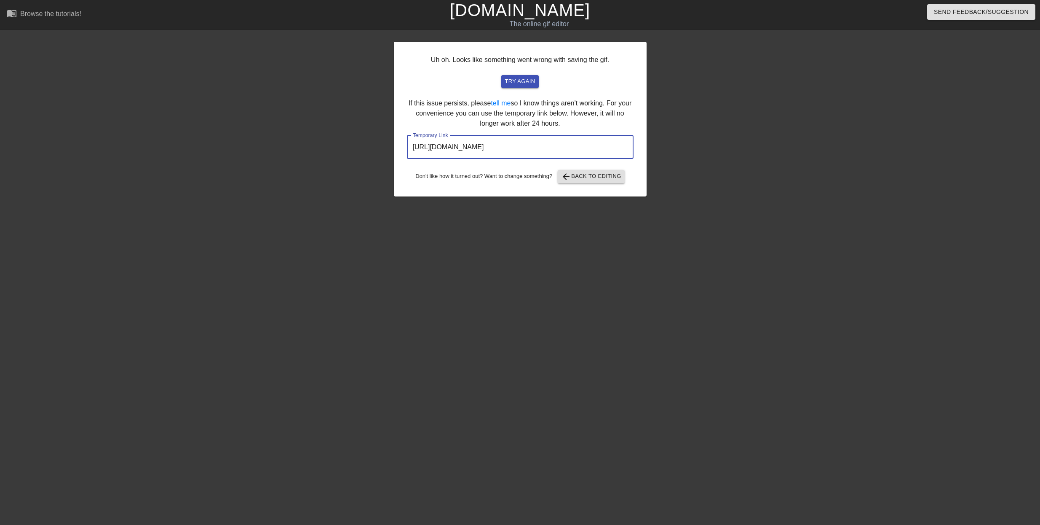
drag, startPoint x: 593, startPoint y: 147, endPoint x: 359, endPoint y: 139, distance: 234.0
click at [407, 139] on input "https://www.gifntext.com/temp_generations/6gVvUYR2.gif" at bounding box center [520, 147] width 227 height 24
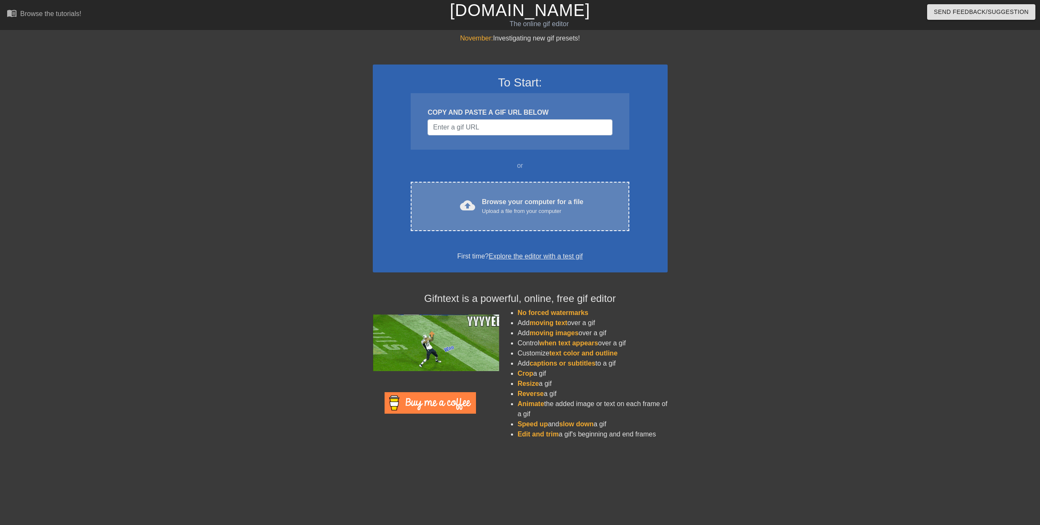
click at [518, 205] on div "Browse your computer for a file Upload a file from your computer" at bounding box center [533, 206] width 102 height 19
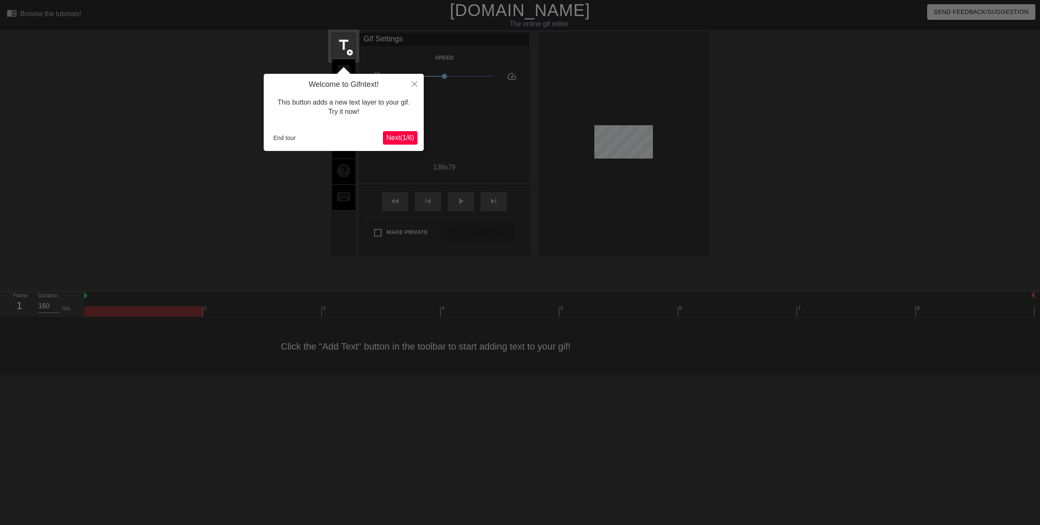
click at [399, 137] on span "Next ( 1 / 6 )" at bounding box center [400, 137] width 28 height 7
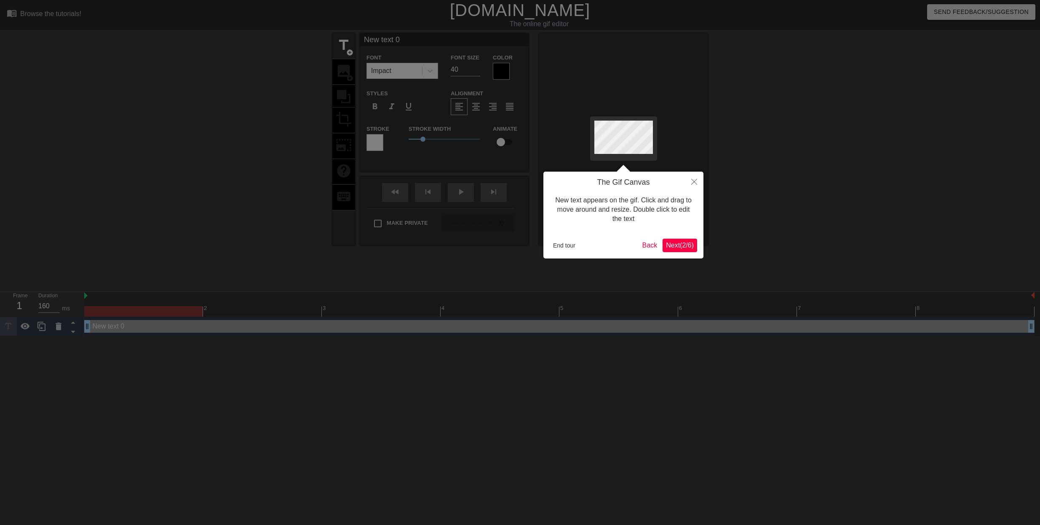
click at [686, 249] on span "Next ( 2 / 6 )" at bounding box center [680, 244] width 28 height 7
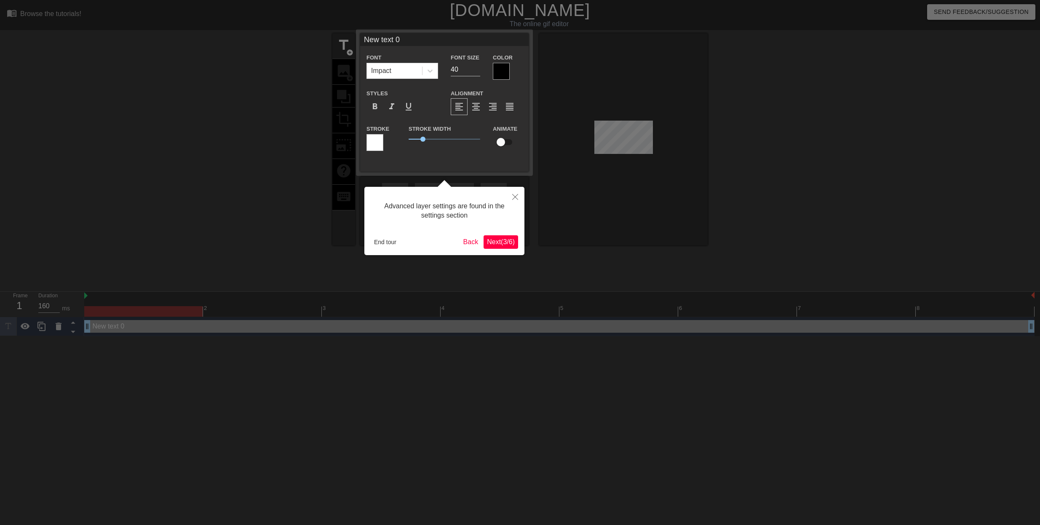
click at [509, 240] on span "Next ( 3 / 6 )" at bounding box center [501, 241] width 28 height 7
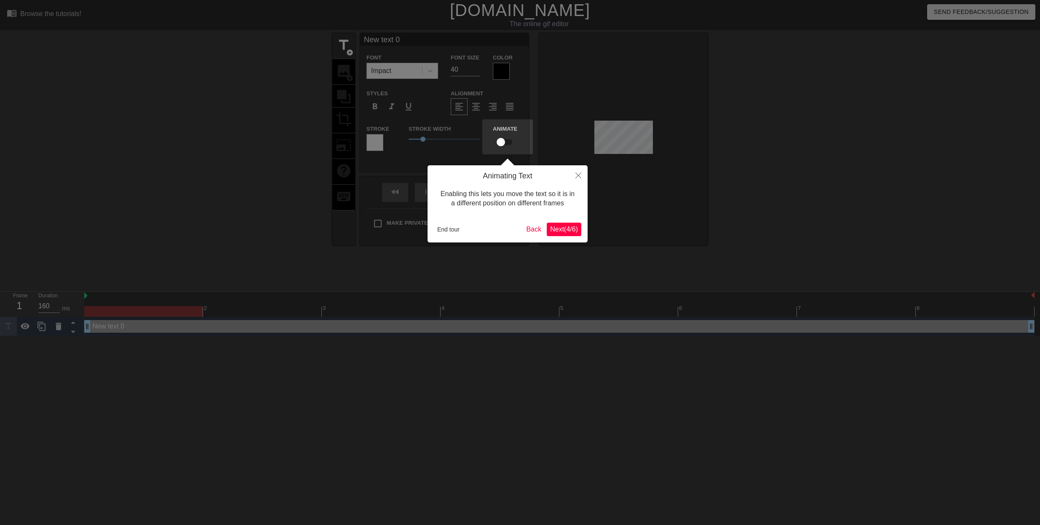
click at [562, 230] on span "Next ( 4 / 6 )" at bounding box center [564, 228] width 28 height 7
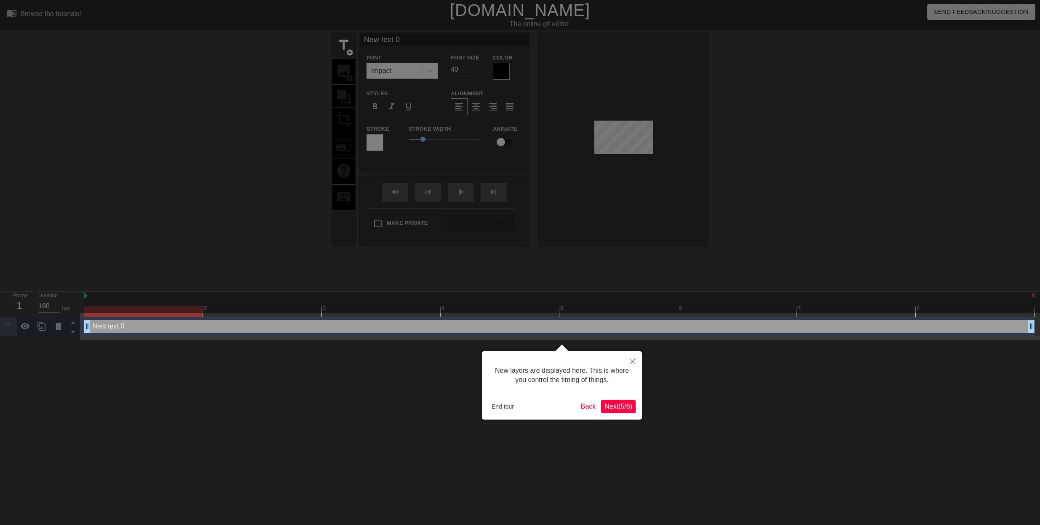
click at [611, 407] on span "Next ( 5 / 6 )" at bounding box center [619, 405] width 28 height 7
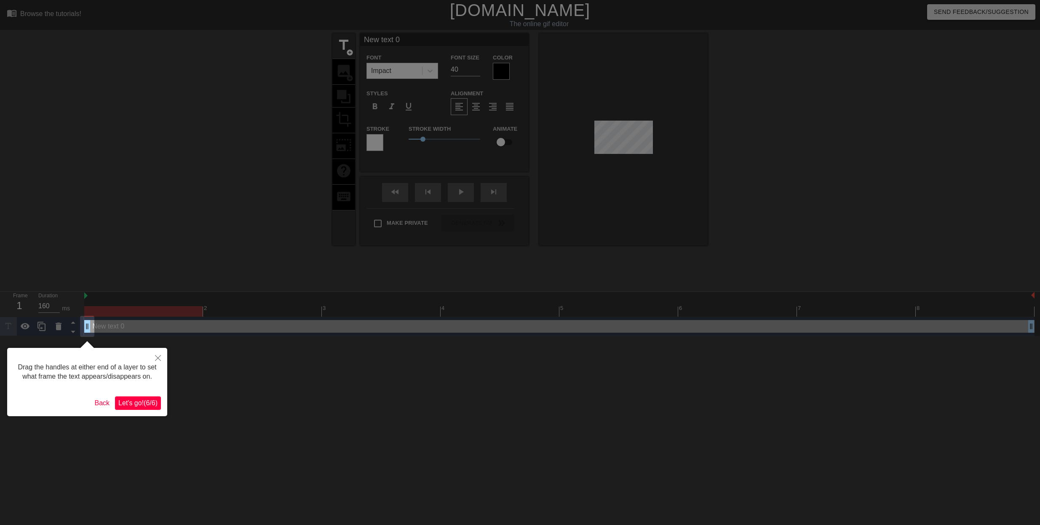
click at [149, 400] on span "Let's go! ( 6 / 6 )" at bounding box center [137, 402] width 39 height 7
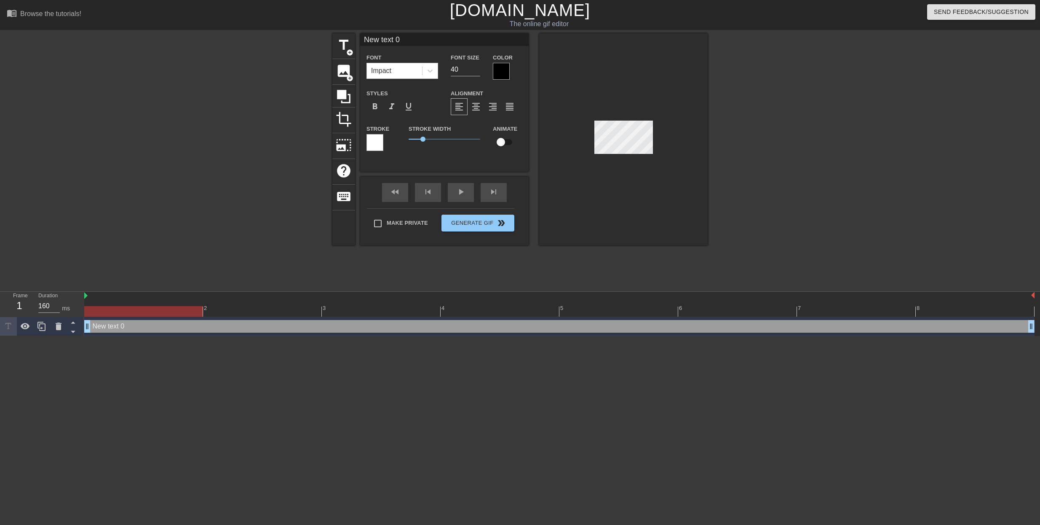
drag, startPoint x: 402, startPoint y: 41, endPoint x: 321, endPoint y: 42, distance: 80.9
click at [360, 42] on input "New text 0" at bounding box center [444, 39] width 169 height 13
type input "GODDESS"
click at [478, 72] on input "39" at bounding box center [465, 69] width 29 height 13
click at [478, 72] on input "38" at bounding box center [465, 69] width 29 height 13
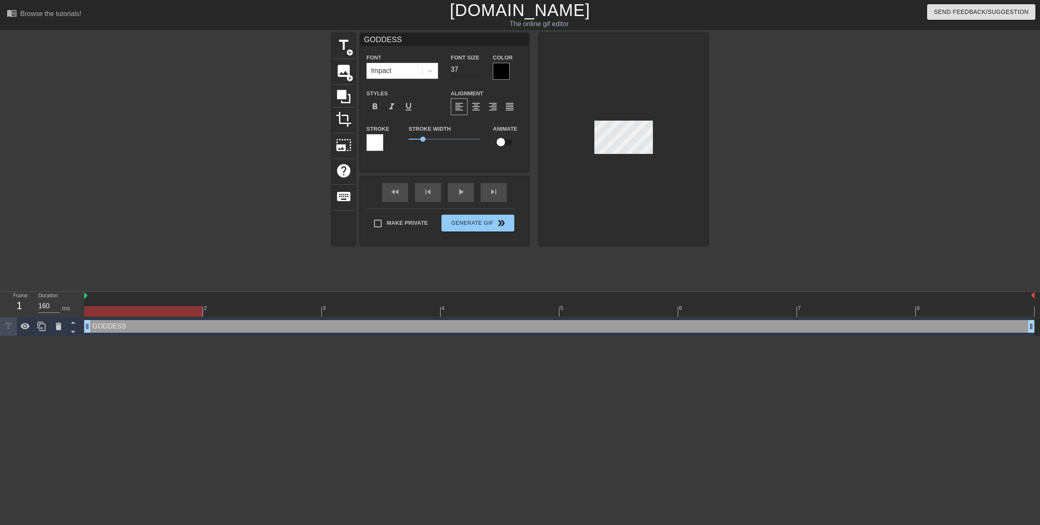
click at [478, 71] on input "37" at bounding box center [465, 69] width 29 height 13
click at [478, 71] on input "36" at bounding box center [465, 69] width 29 height 13
click at [478, 71] on input "35" at bounding box center [465, 69] width 29 height 13
click at [477, 71] on input "34" at bounding box center [465, 69] width 29 height 13
type input "33"
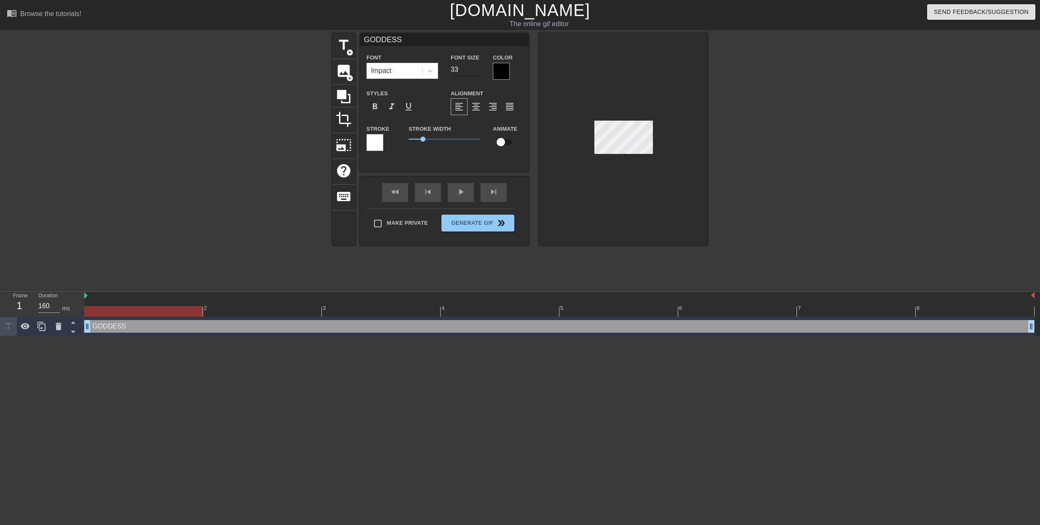
click at [477, 72] on input "33" at bounding box center [465, 69] width 29 height 13
type input "GODDESS"
click at [480, 71] on input "32" at bounding box center [465, 69] width 29 height 13
click at [477, 71] on input "31" at bounding box center [465, 69] width 29 height 13
type input "30"
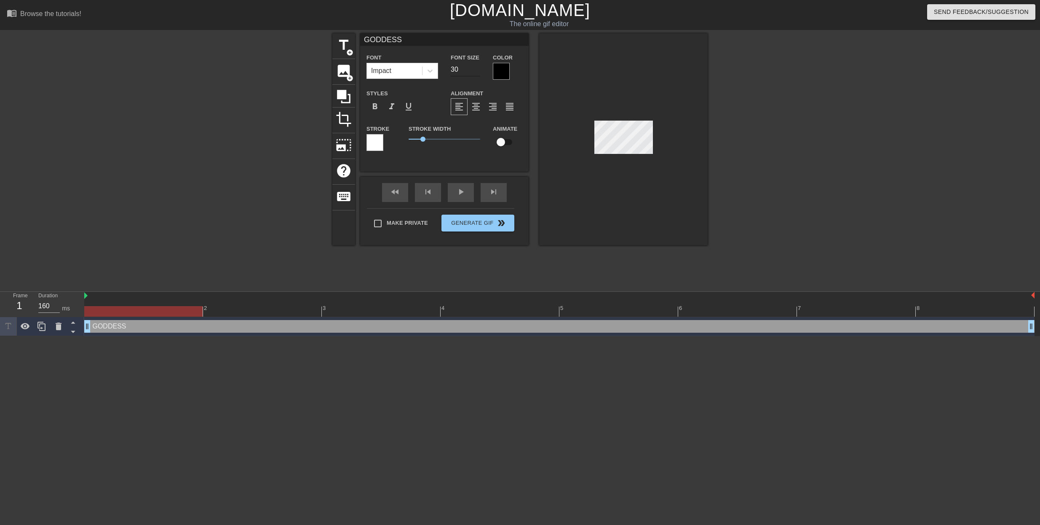
click at [477, 71] on input "30" at bounding box center [465, 69] width 29 height 13
click at [475, 230] on button "Generate Gif double_arrow" at bounding box center [478, 222] width 73 height 17
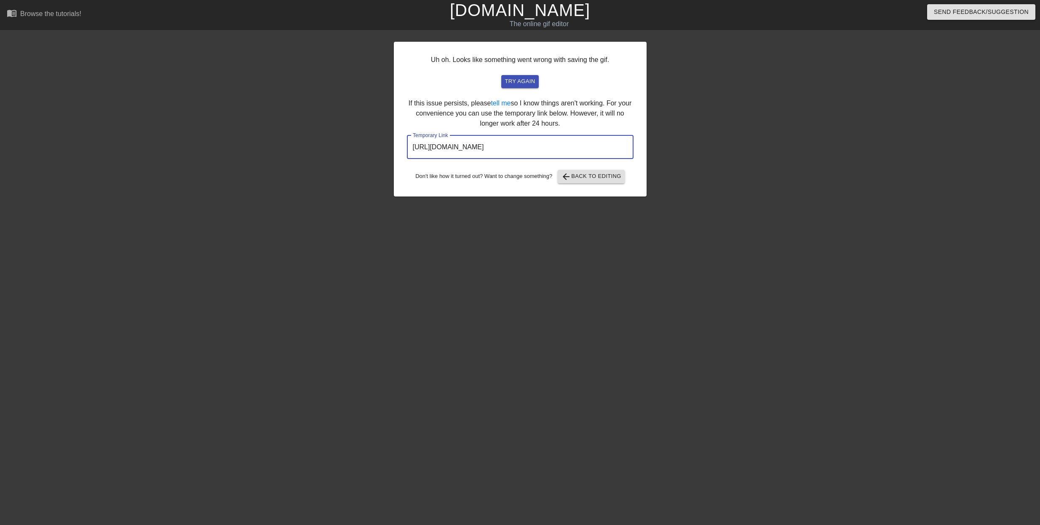
drag, startPoint x: 596, startPoint y: 146, endPoint x: 327, endPoint y: 152, distance: 268.9
click at [407, 150] on input "[URL][DOMAIN_NAME]" at bounding box center [520, 147] width 227 height 24
